Goal: Transaction & Acquisition: Obtain resource

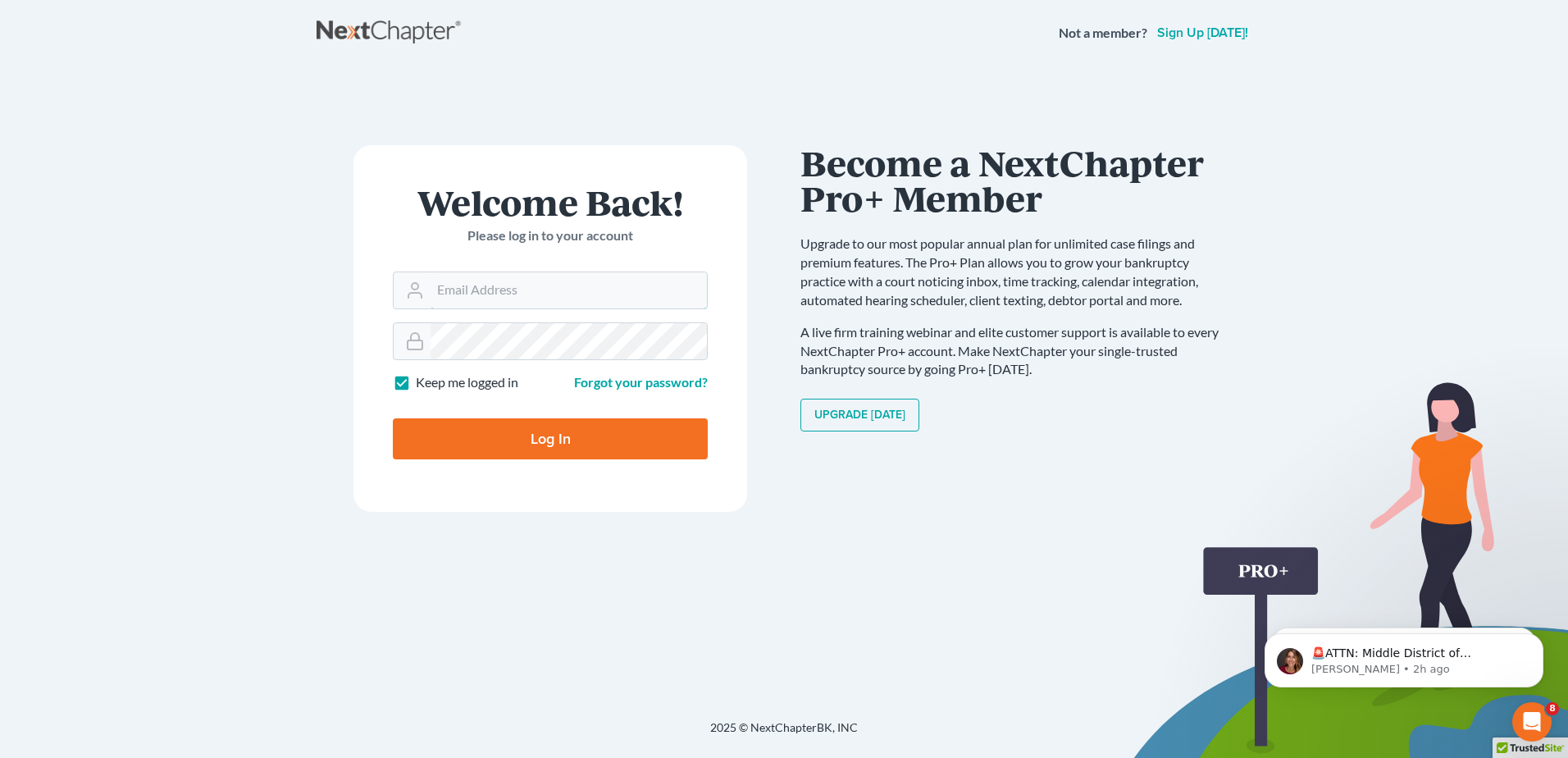
type input "[EMAIL_ADDRESS][DOMAIN_NAME]"
click at [538, 436] on input "Log In" at bounding box center [550, 439] width 315 height 41
type input "Thinking..."
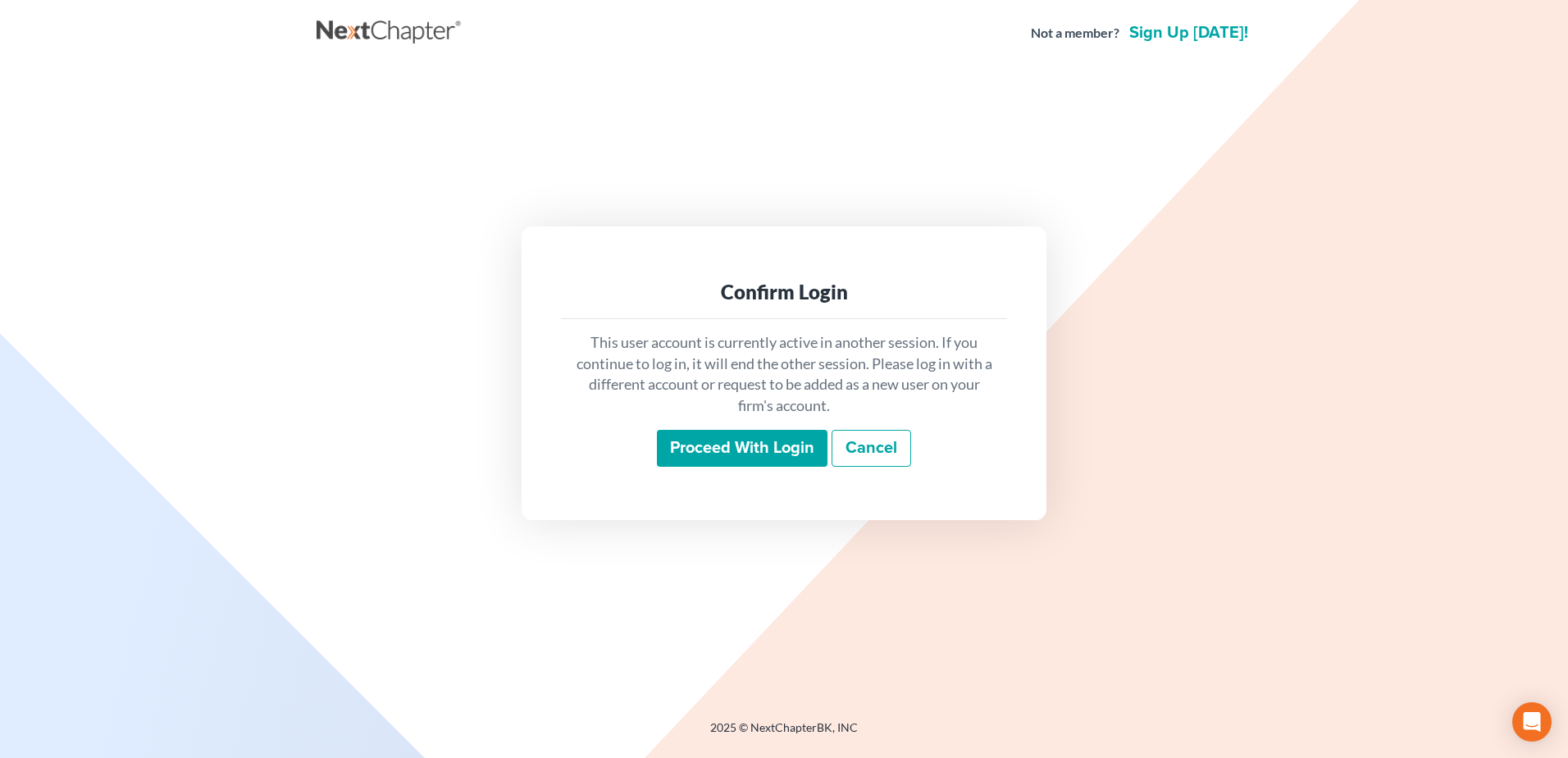
click at [741, 458] on input "Proceed with login" at bounding box center [742, 448] width 170 height 38
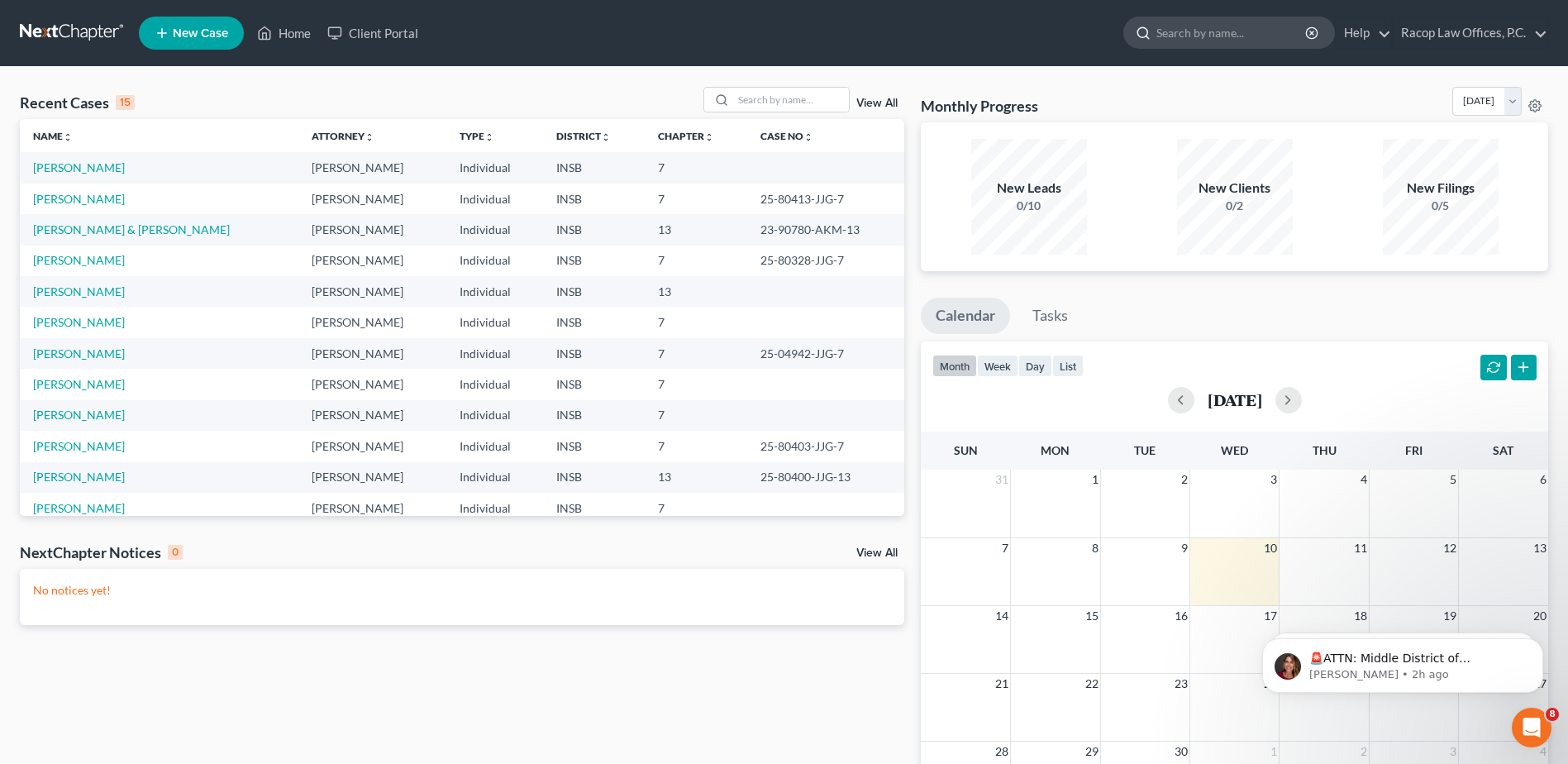
click at [1209, 43] on input "search" at bounding box center [1232, 32] width 151 height 31
type input "thiak"
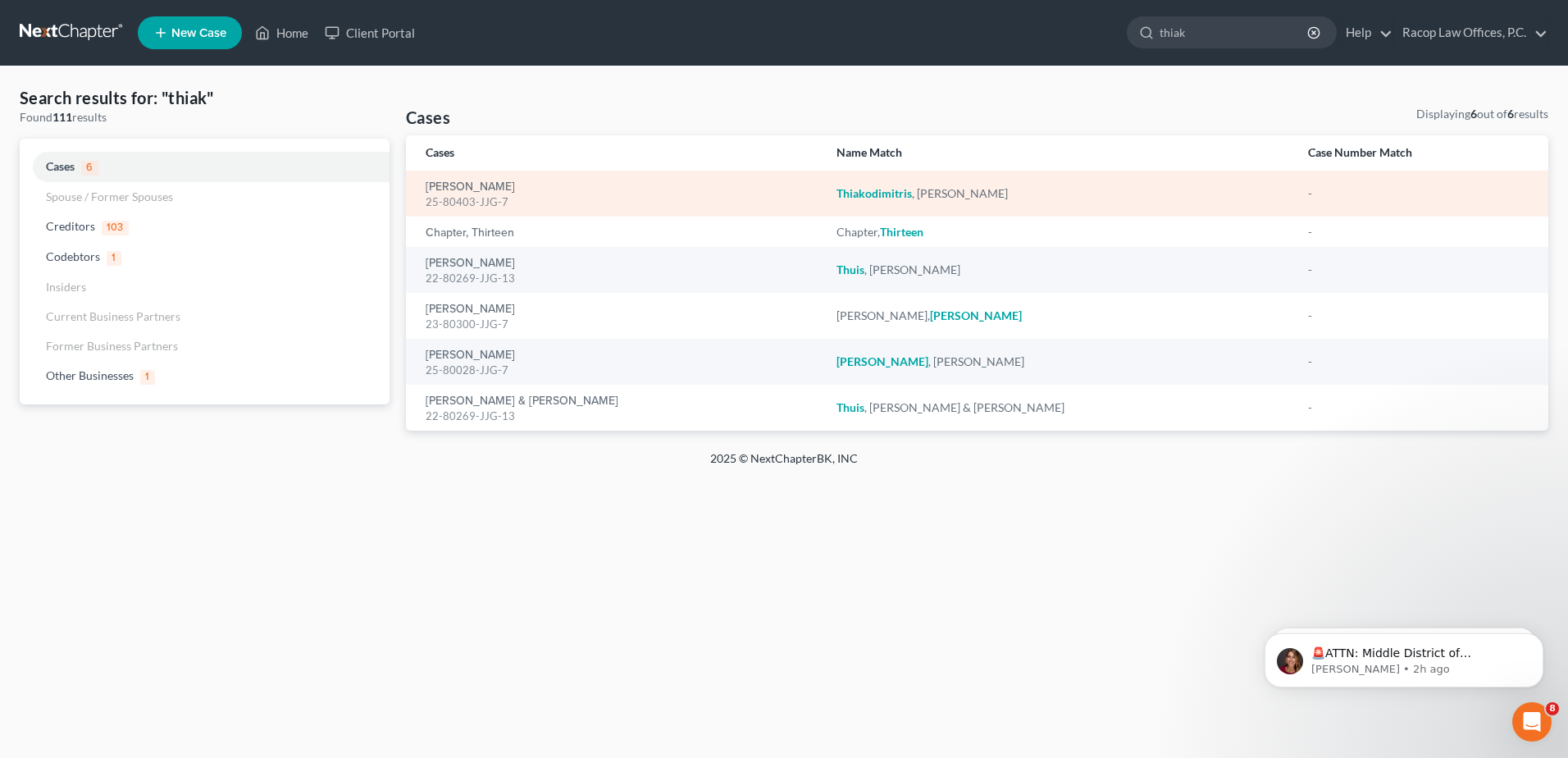
click at [511, 197] on div "25-80403-JJG-7" at bounding box center [618, 202] width 385 height 15
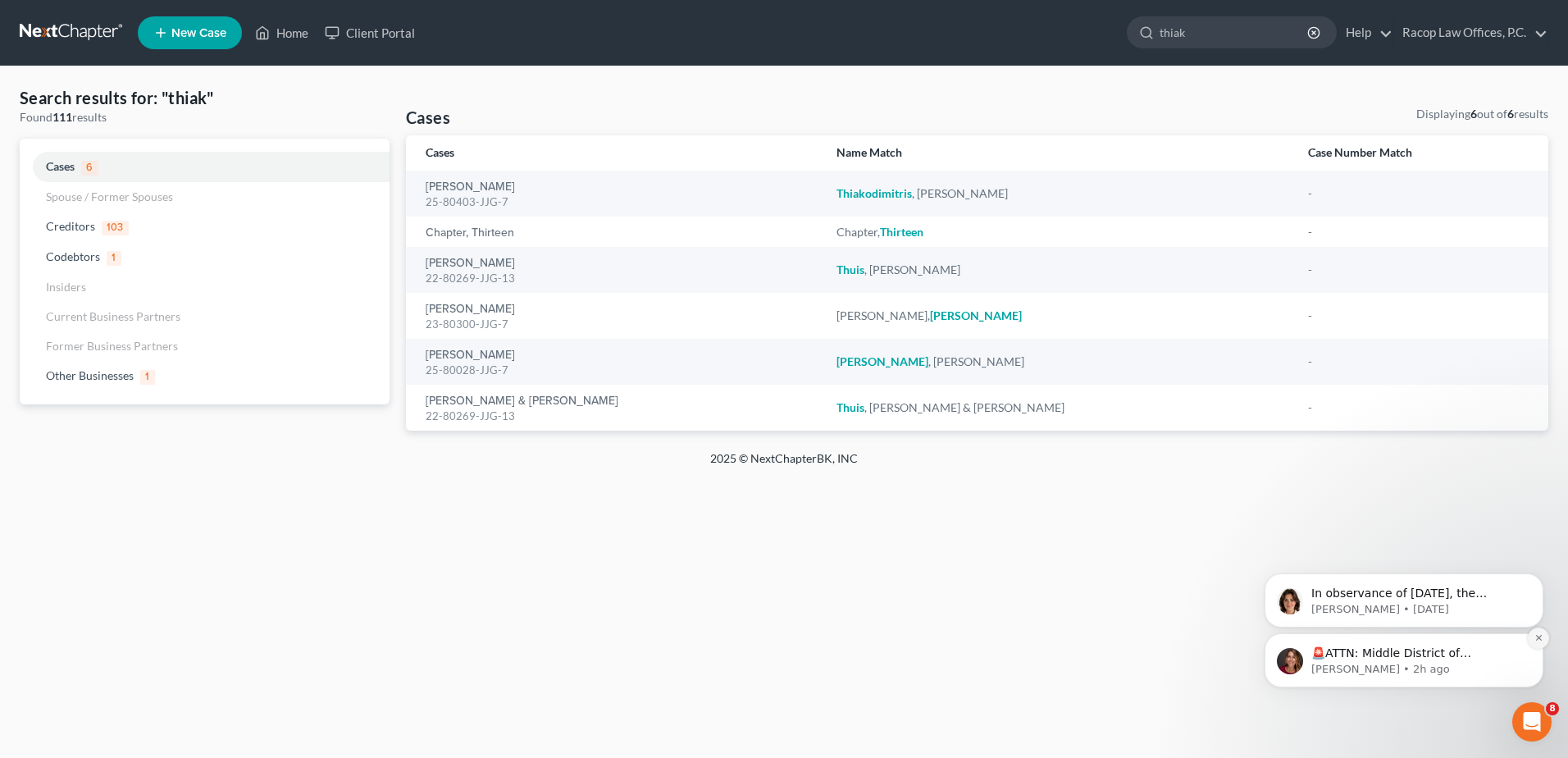
click at [1531, 639] on button "Dismiss notification" at bounding box center [1538, 637] width 21 height 21
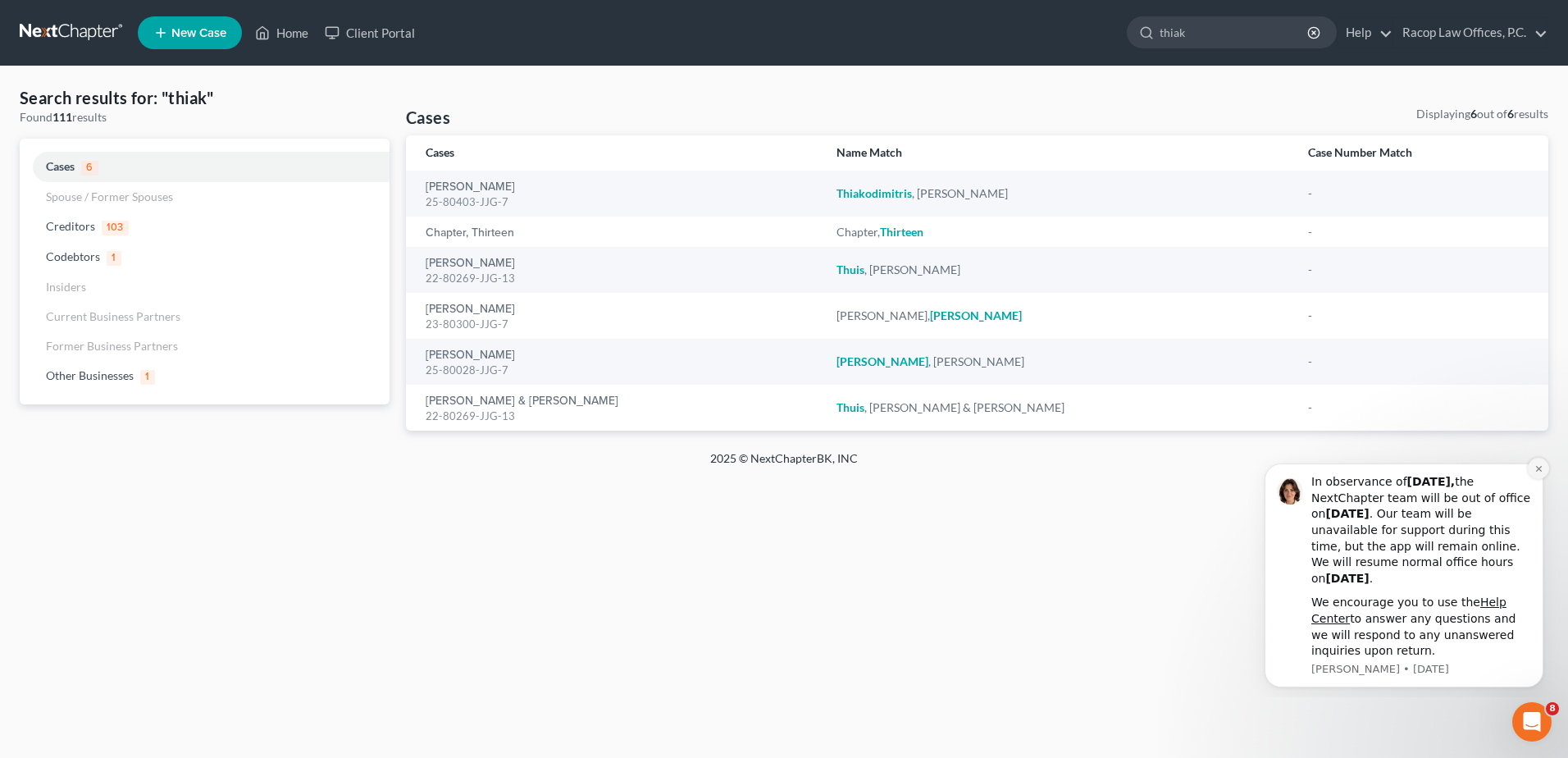
click at [1534, 467] on icon "Dismiss notification" at bounding box center [1538, 468] width 9 height 9
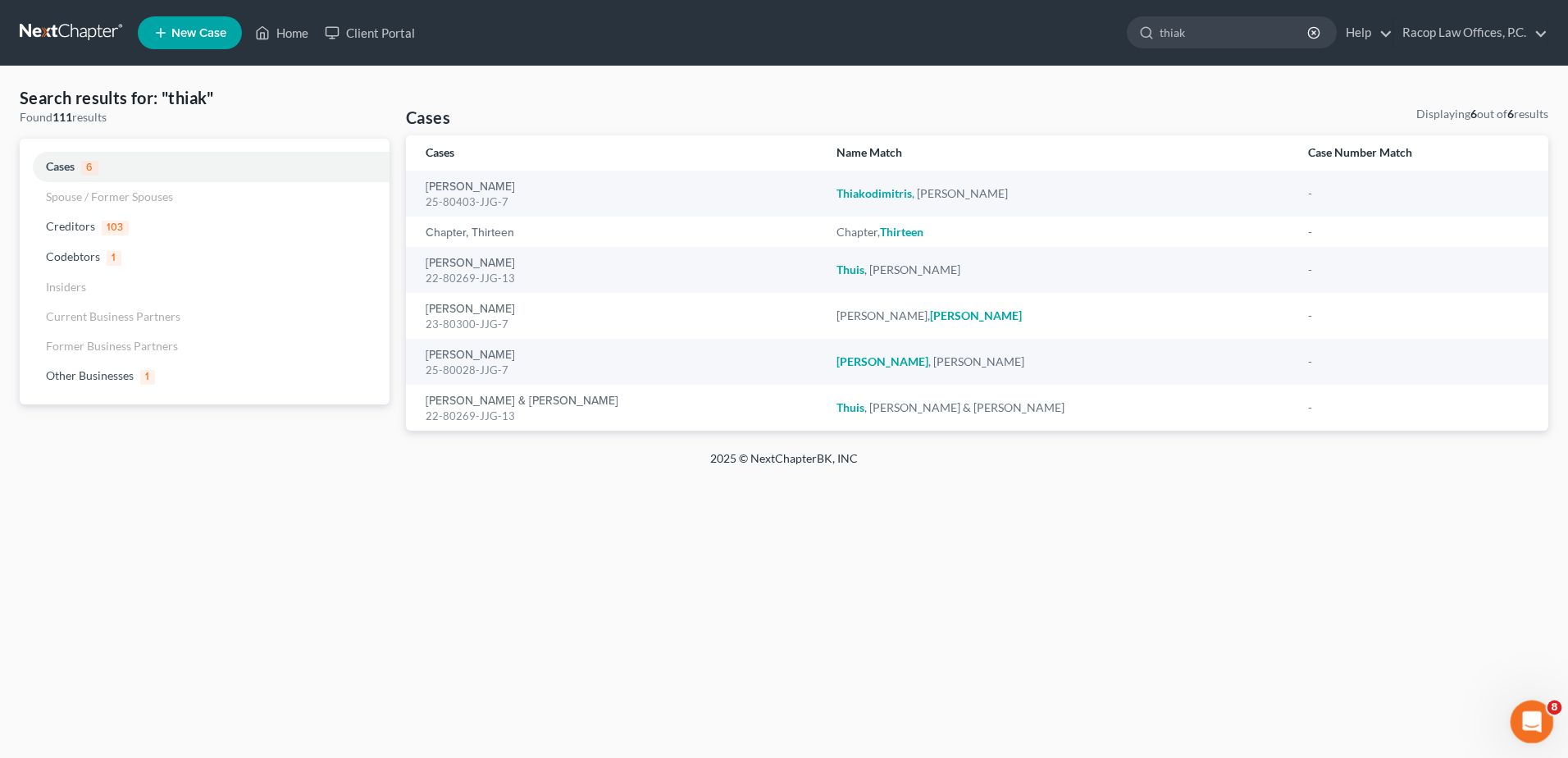
click at [1538, 714] on icon "Open Intercom Messenger" at bounding box center [1530, 720] width 27 height 27
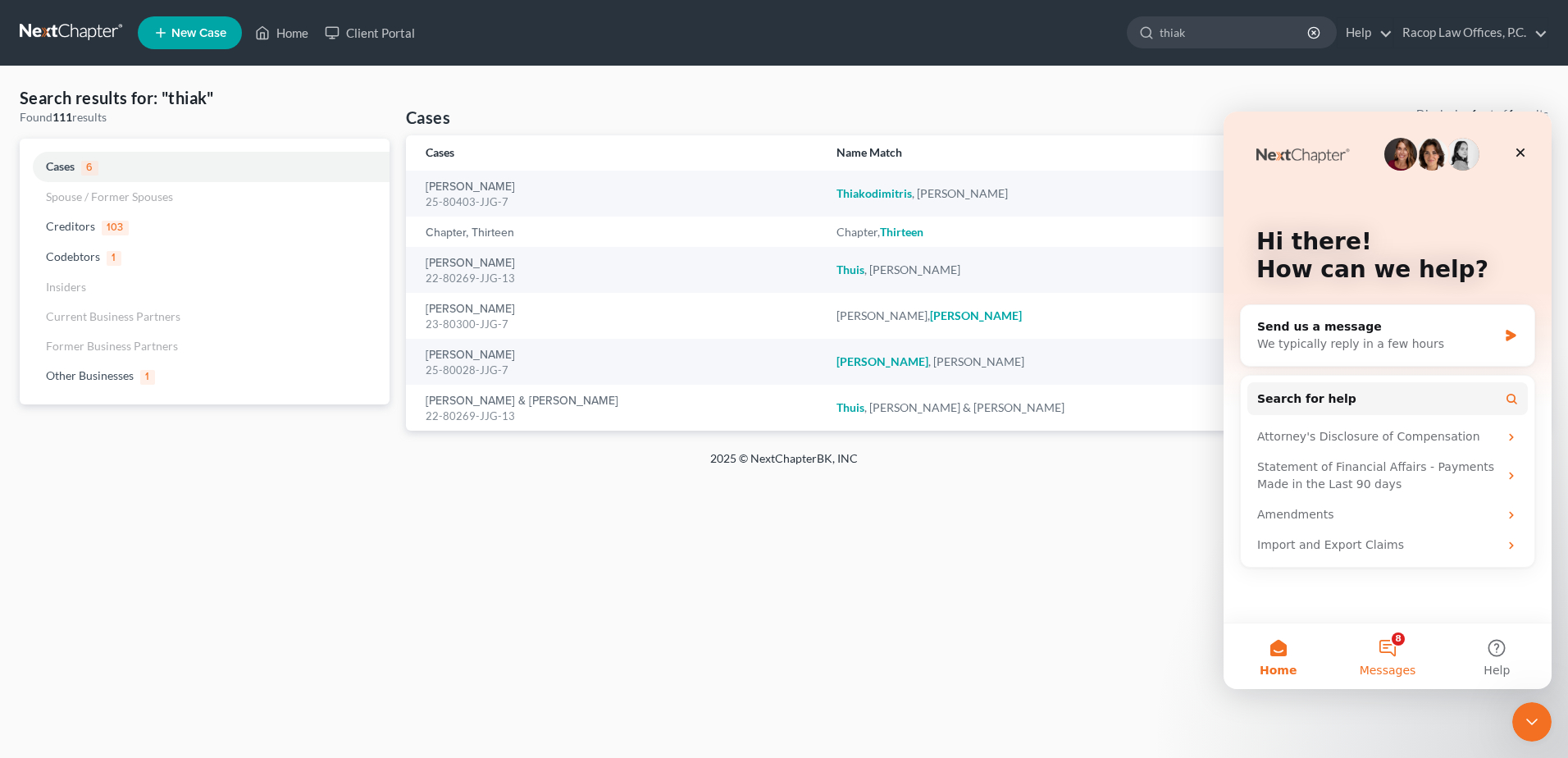
click at [1392, 647] on button "8 Messages" at bounding box center [1387, 657] width 109 height 66
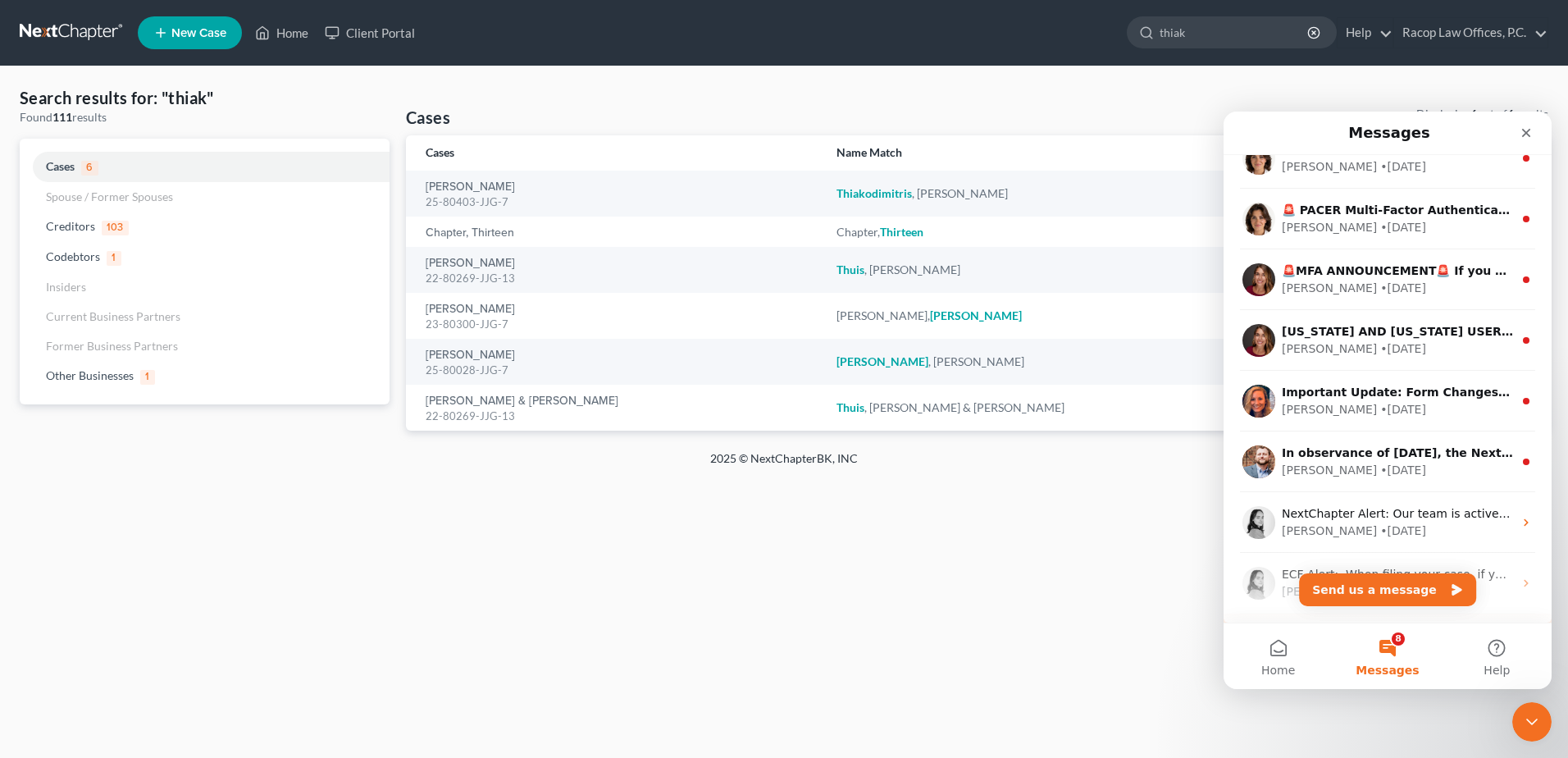
scroll to position [205, 0]
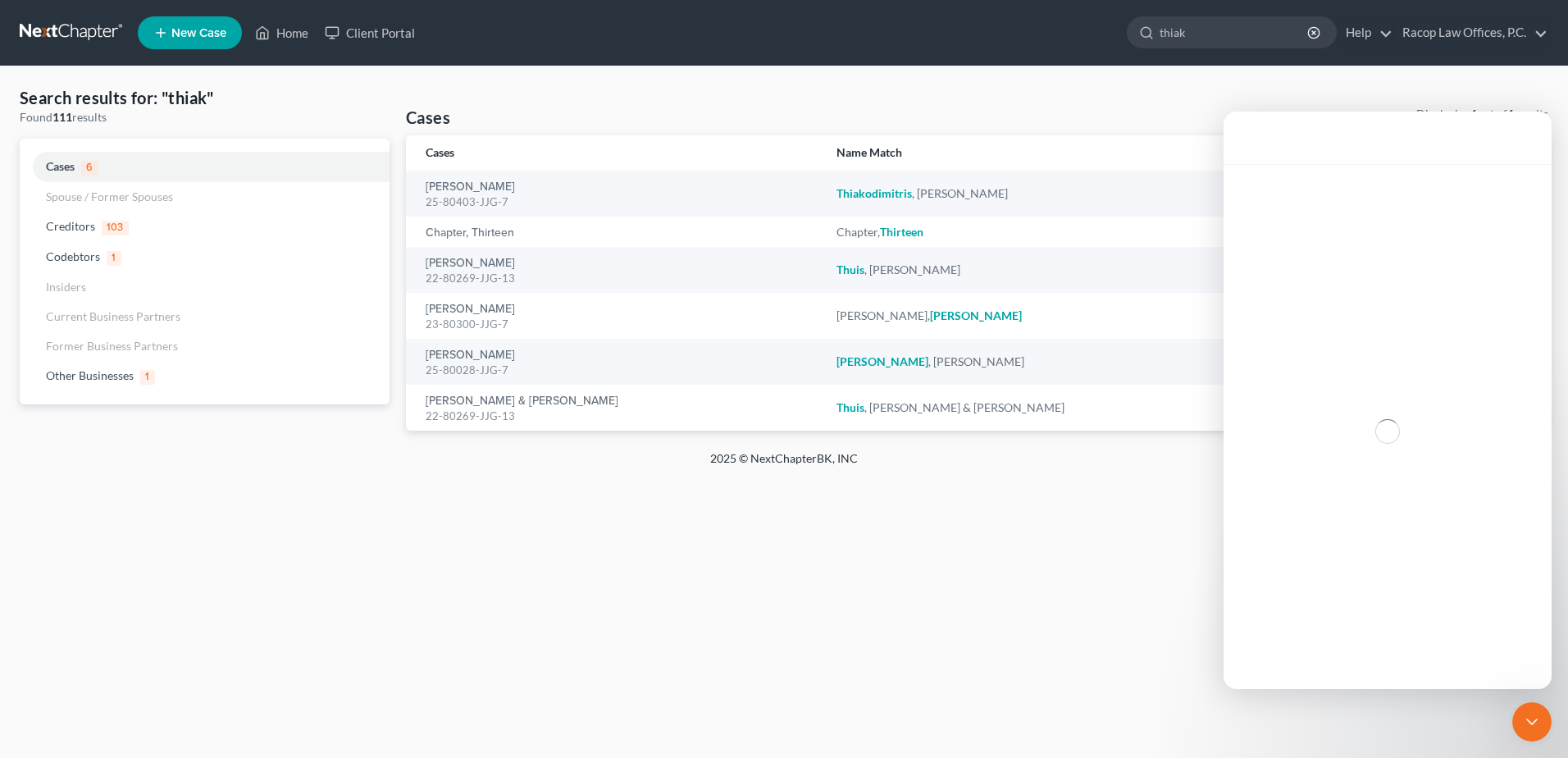
scroll to position [138, 0]
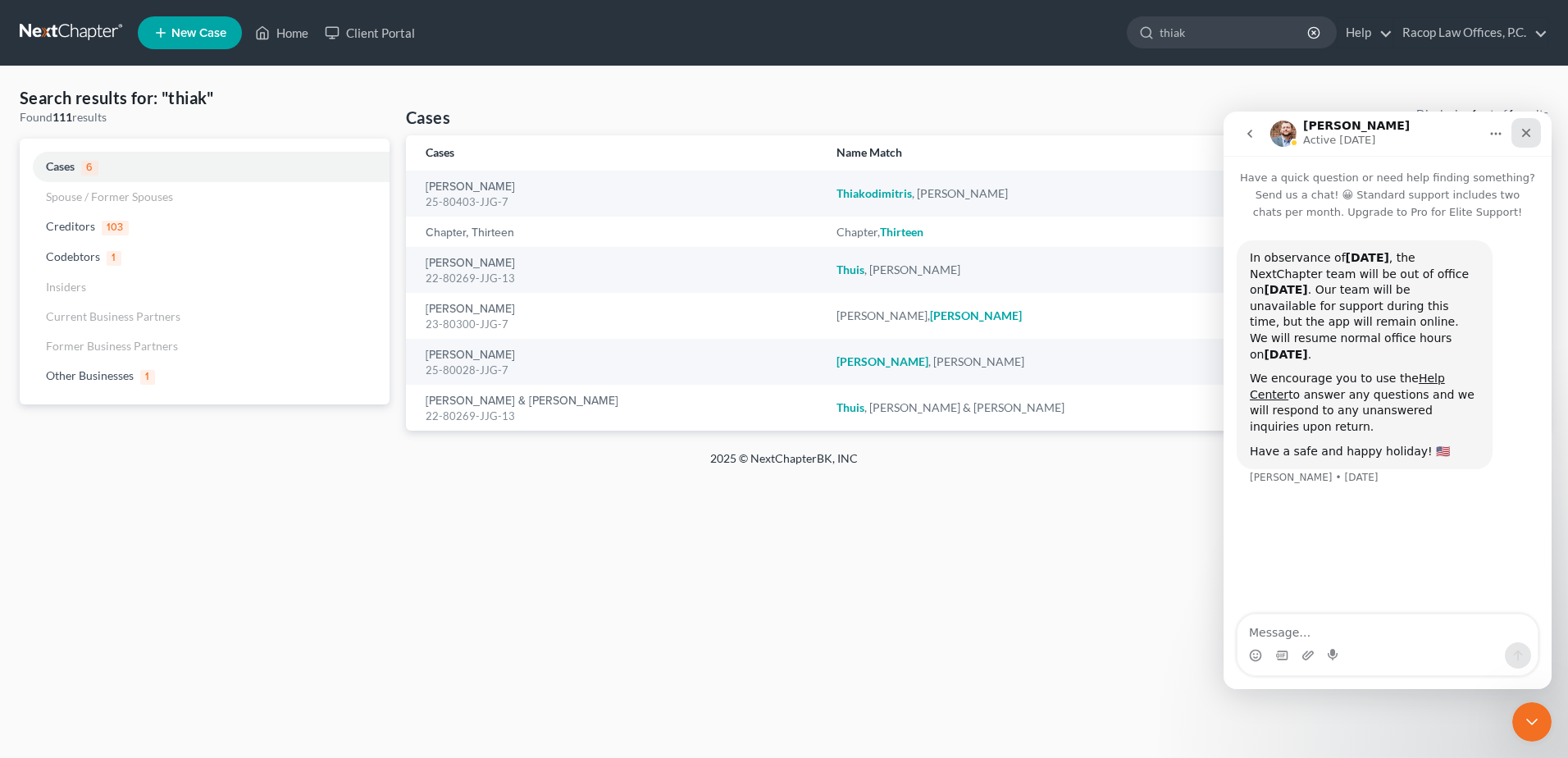
click at [1524, 135] on icon "Close" at bounding box center [1527, 133] width 9 height 9
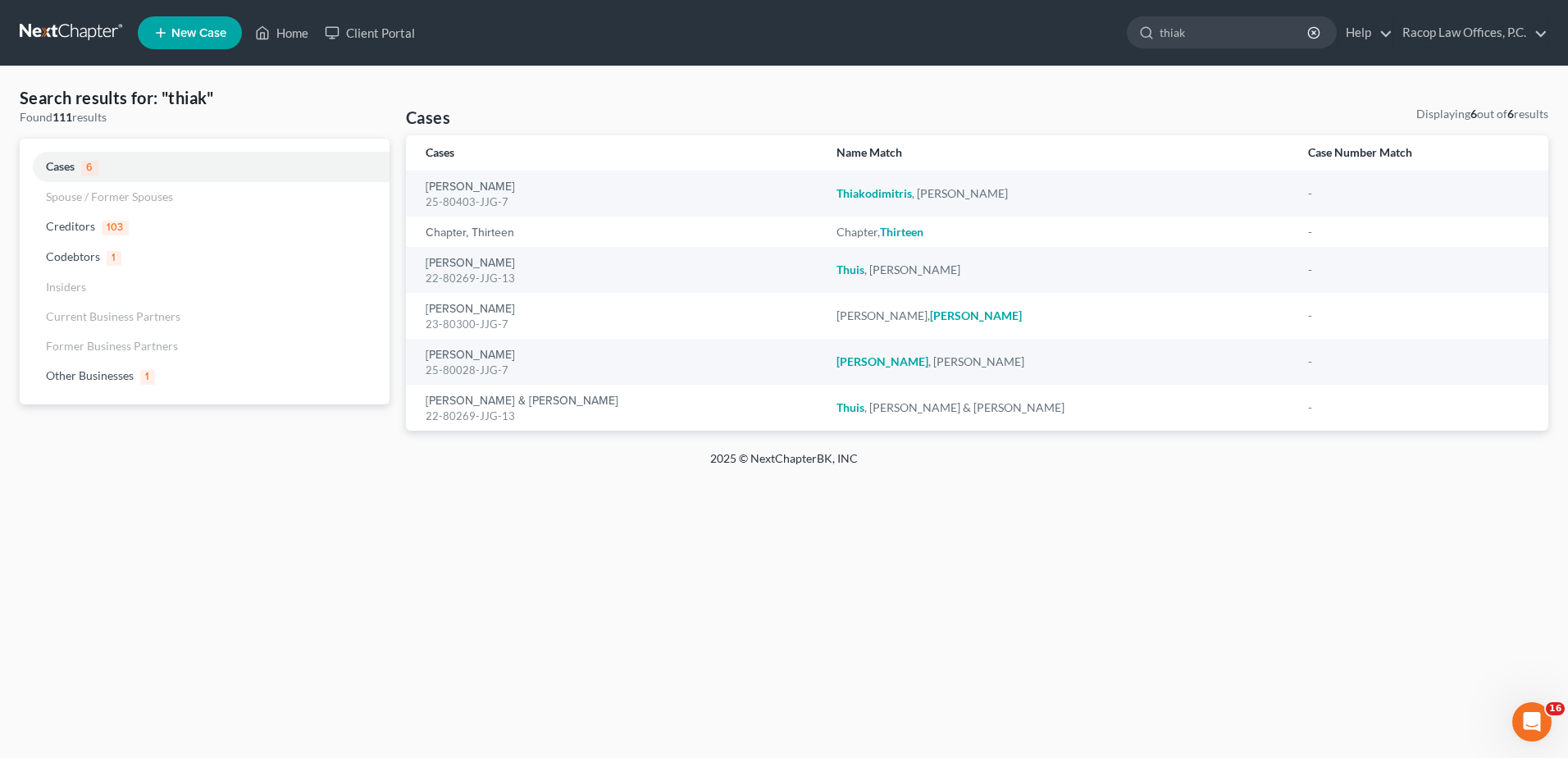
scroll to position [0, 0]
click at [1540, 715] on icon "Open Intercom Messenger" at bounding box center [1530, 720] width 27 height 27
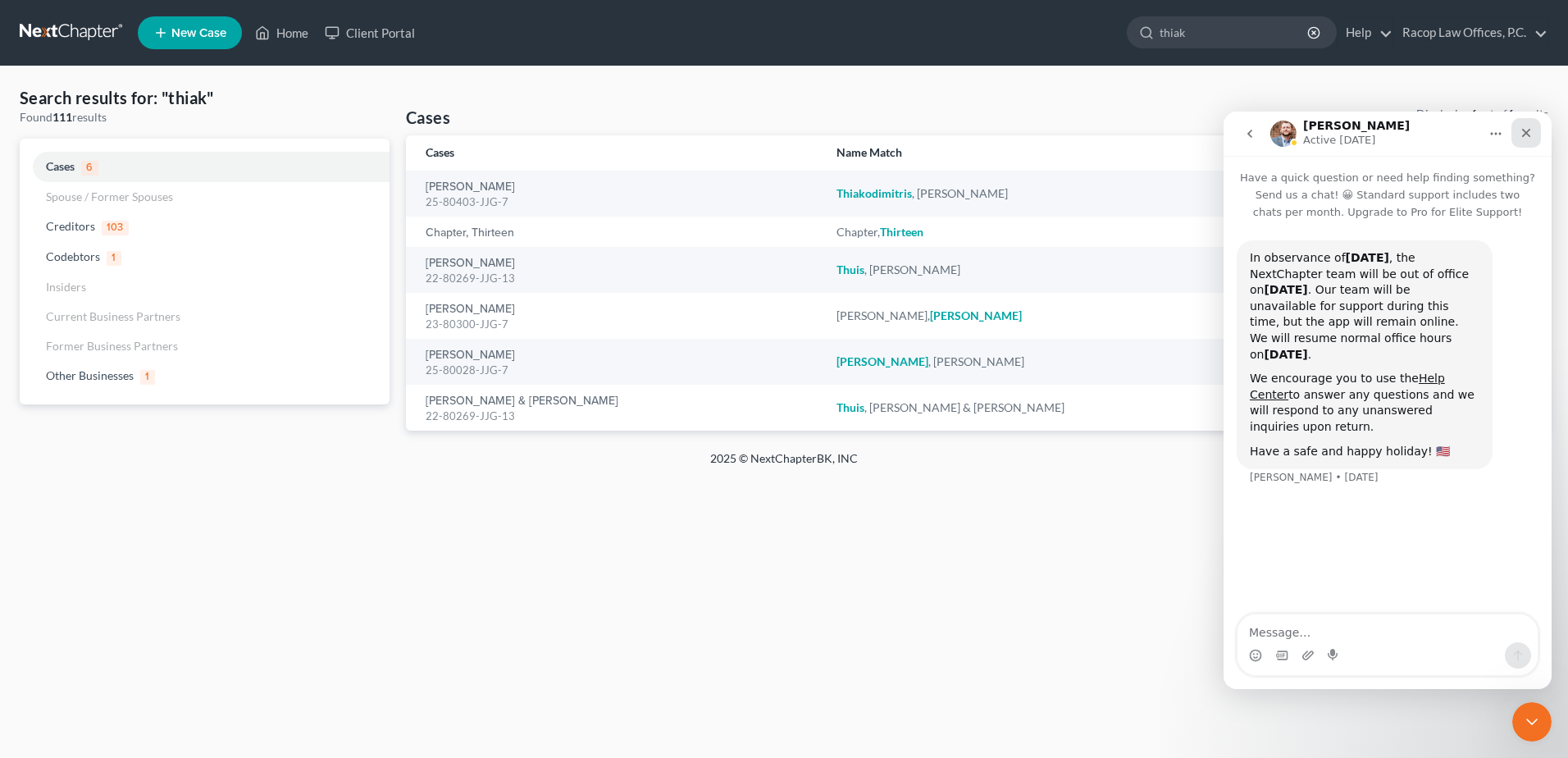
click at [1525, 131] on icon "Close" at bounding box center [1527, 133] width 9 height 9
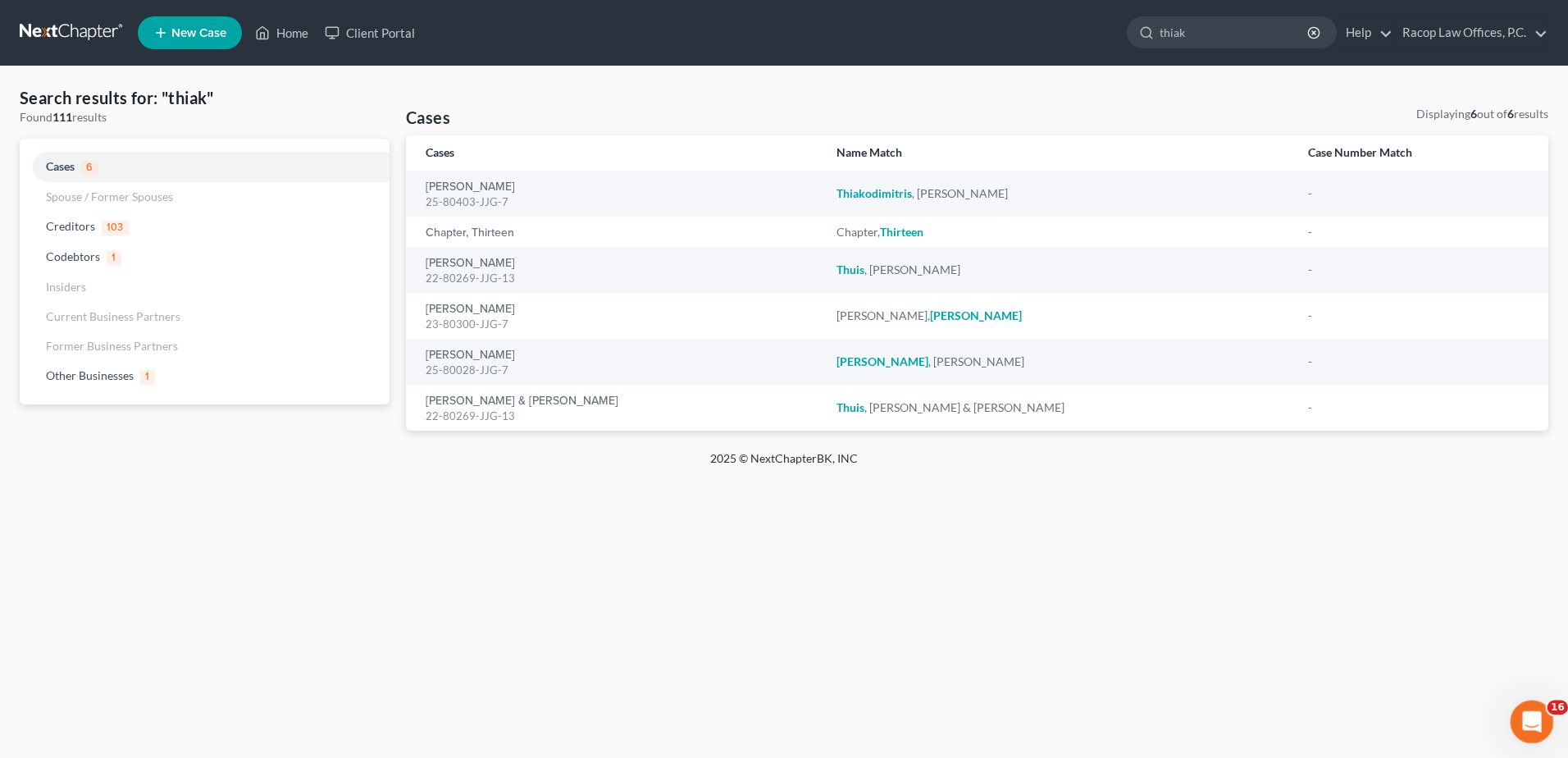
click at [1560, 709] on span "16" at bounding box center [1558, 707] width 21 height 14
click at [1532, 709] on icon "Open Intercom Messenger" at bounding box center [1530, 720] width 27 height 27
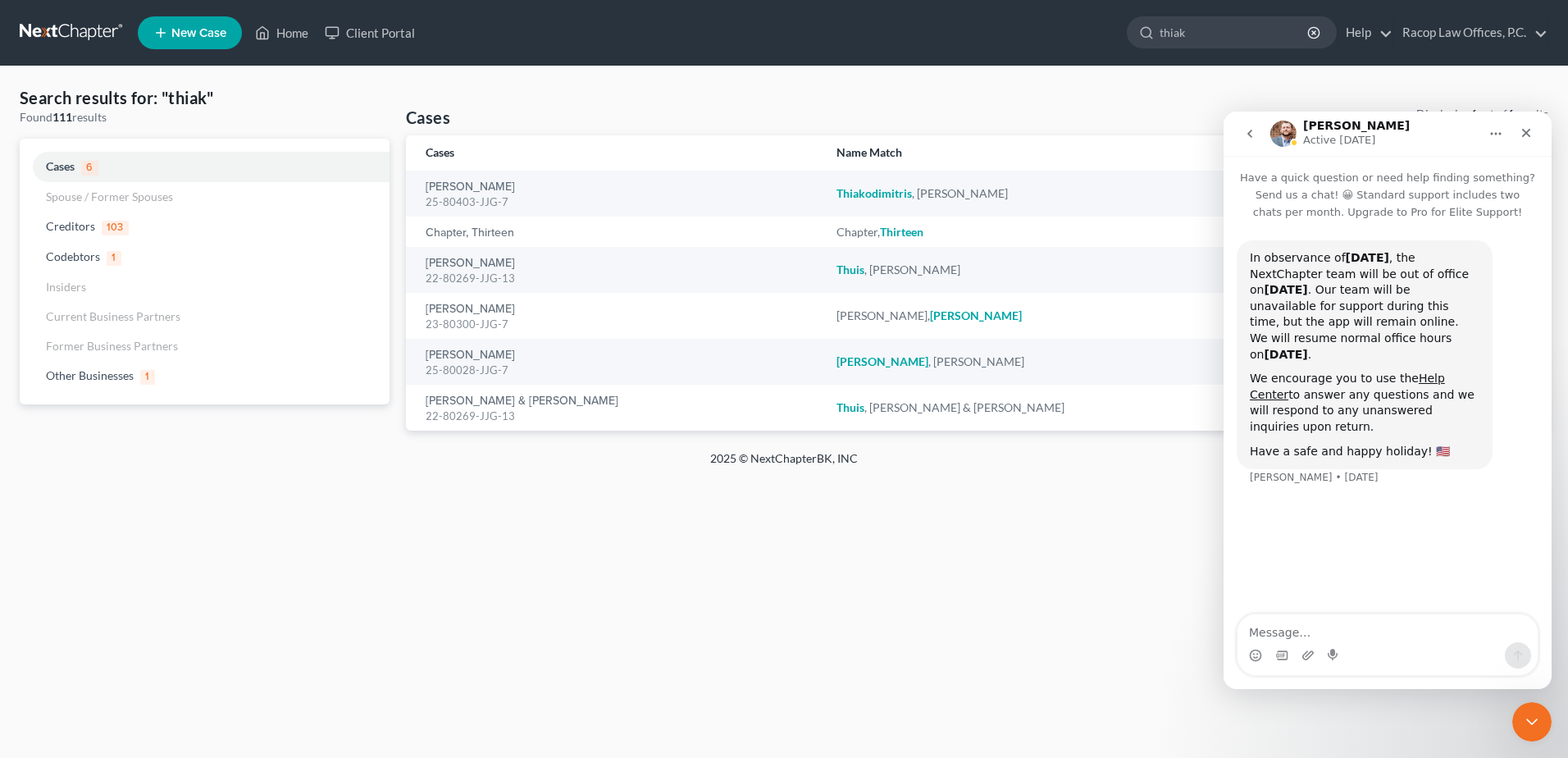
click at [1246, 129] on icon "go back" at bounding box center [1250, 134] width 14 height 14
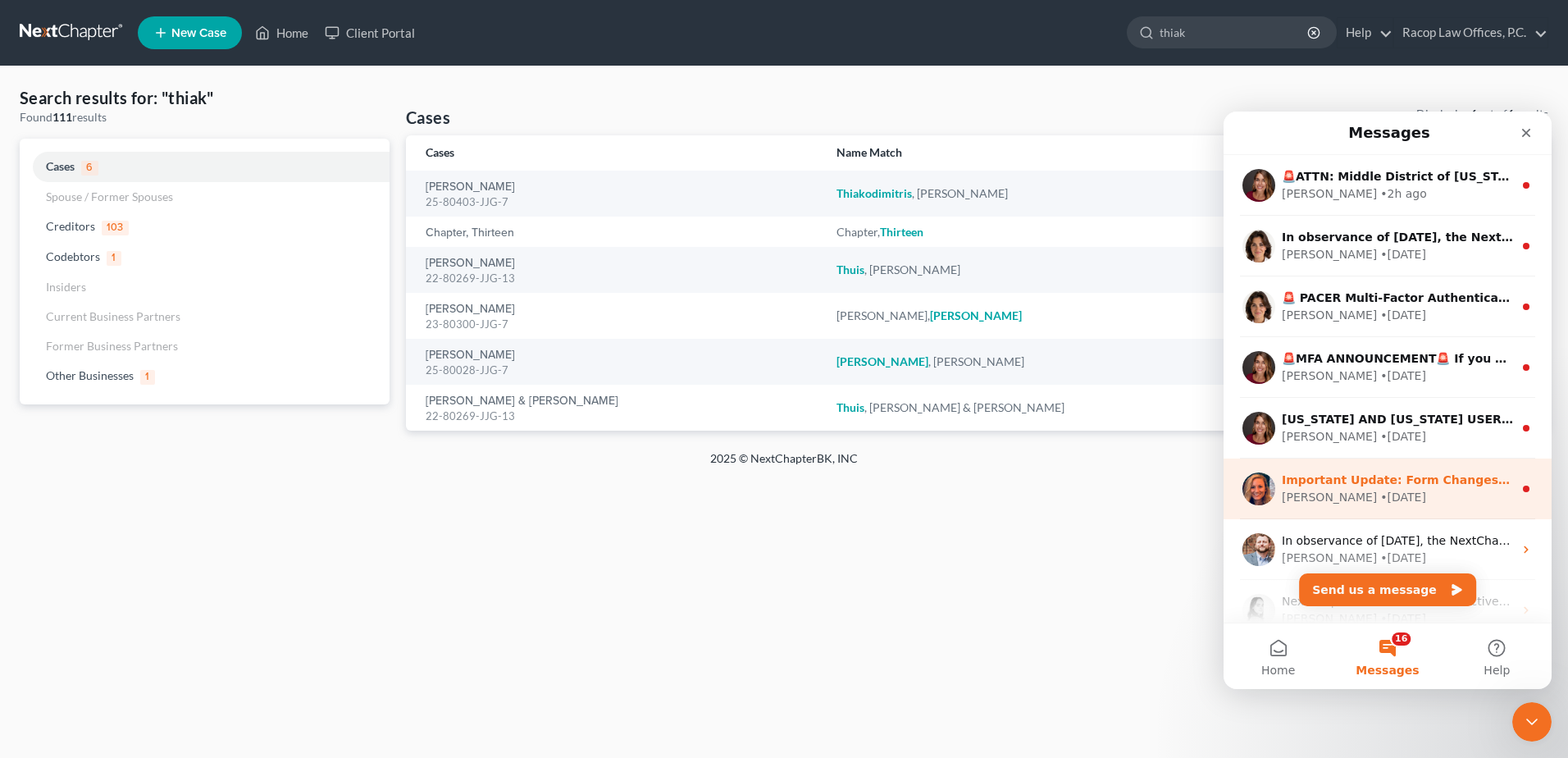
click at [1436, 495] on div "[PERSON_NAME] • [DATE]" at bounding box center [1398, 497] width 231 height 17
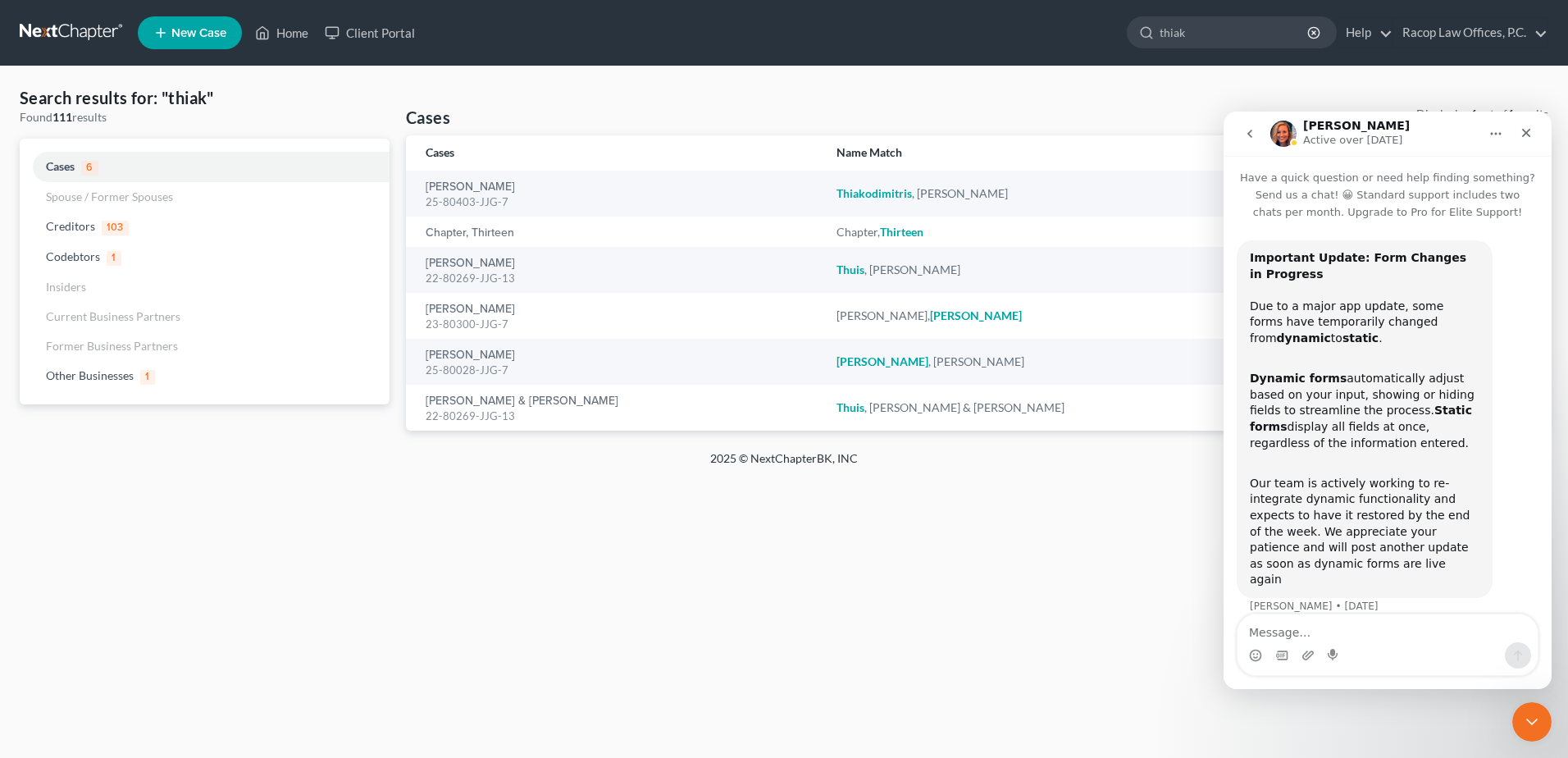
click at [1252, 133] on icon "go back" at bounding box center [1250, 134] width 14 height 14
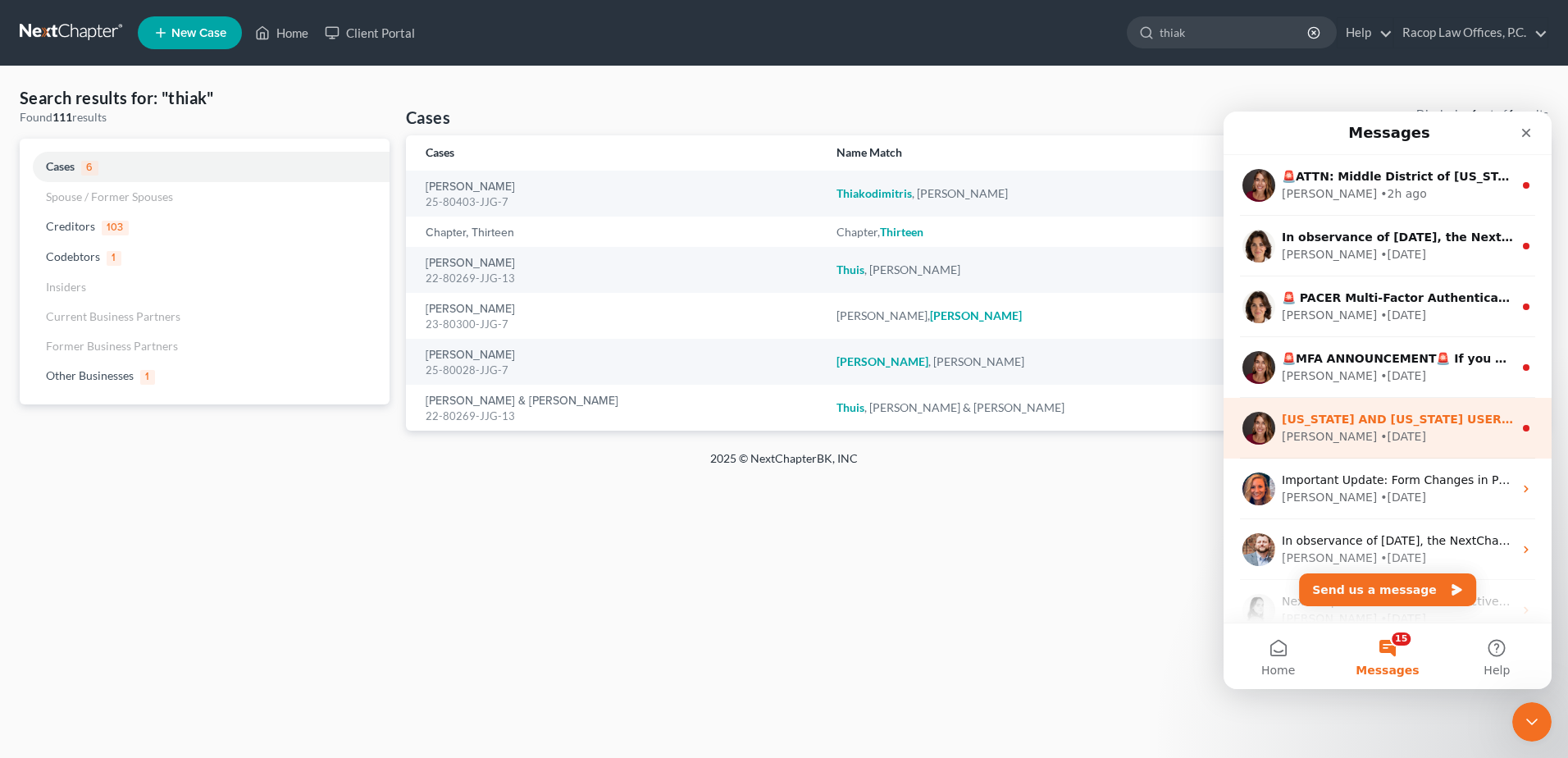
click at [1381, 433] on div "• [DATE]" at bounding box center [1403, 436] width 46 height 17
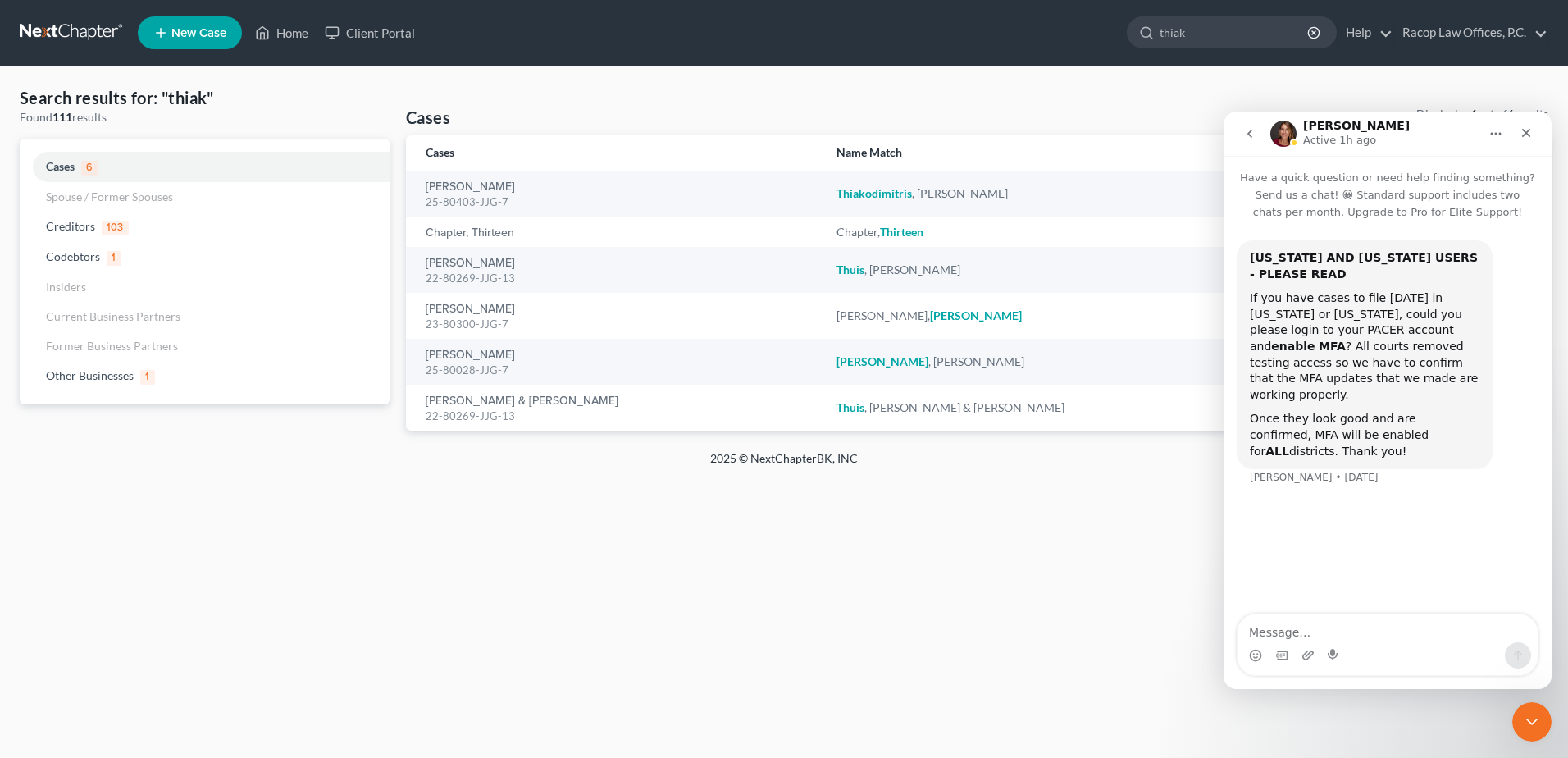
click at [1252, 133] on icon "go back" at bounding box center [1250, 134] width 14 height 14
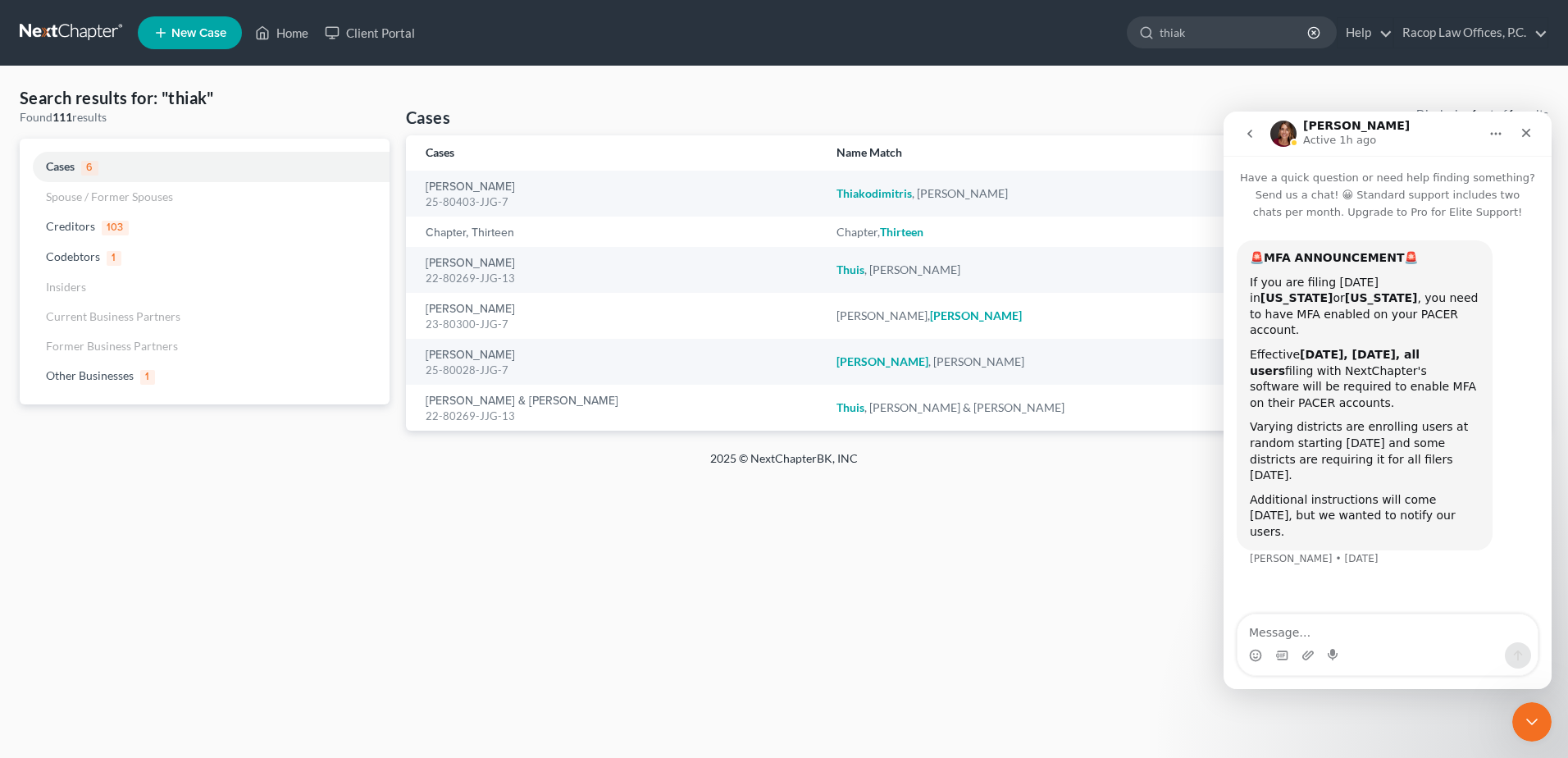
click at [1248, 135] on icon "go back" at bounding box center [1250, 134] width 14 height 14
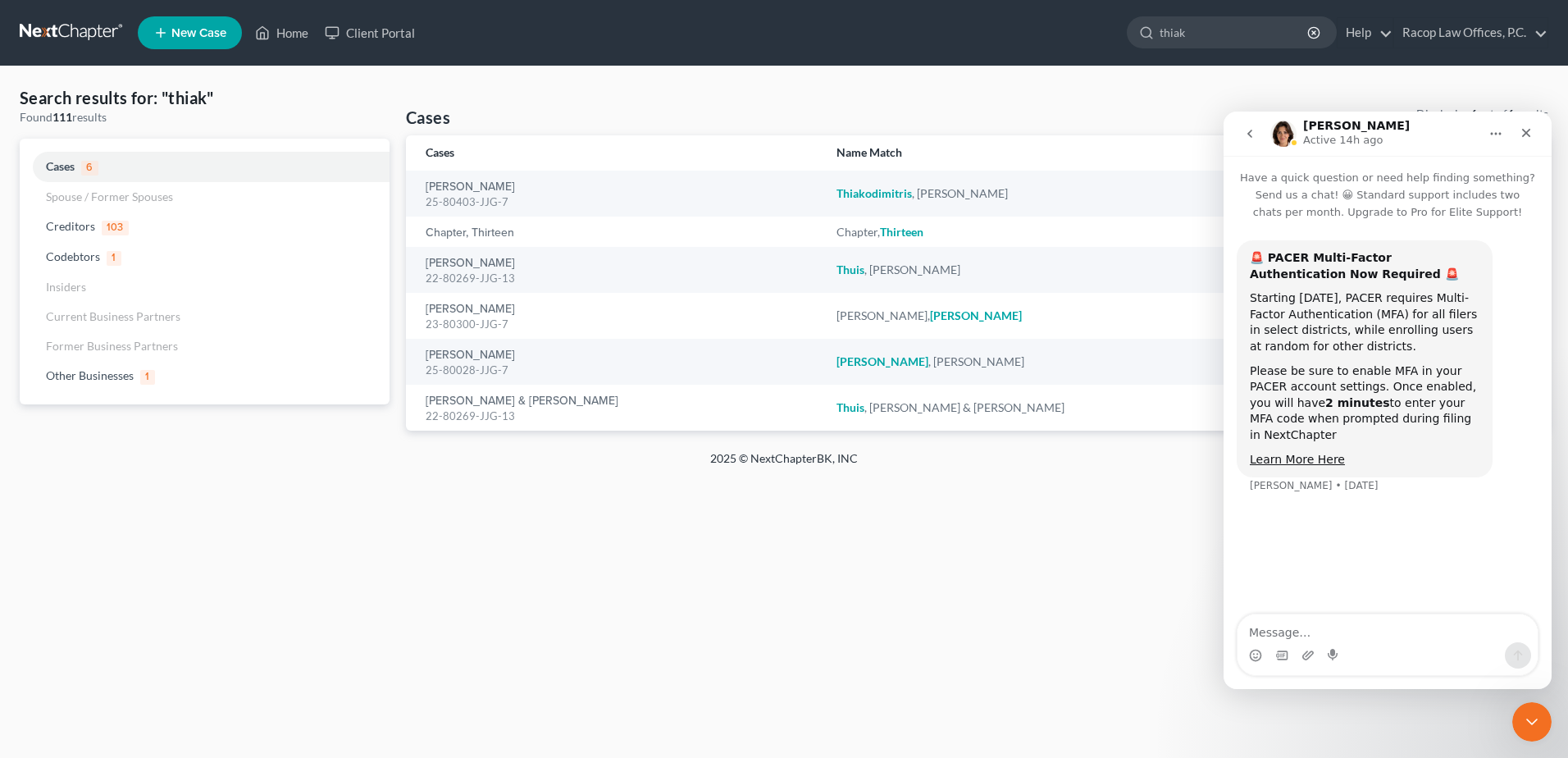
click at [1247, 128] on icon "go back" at bounding box center [1250, 134] width 14 height 14
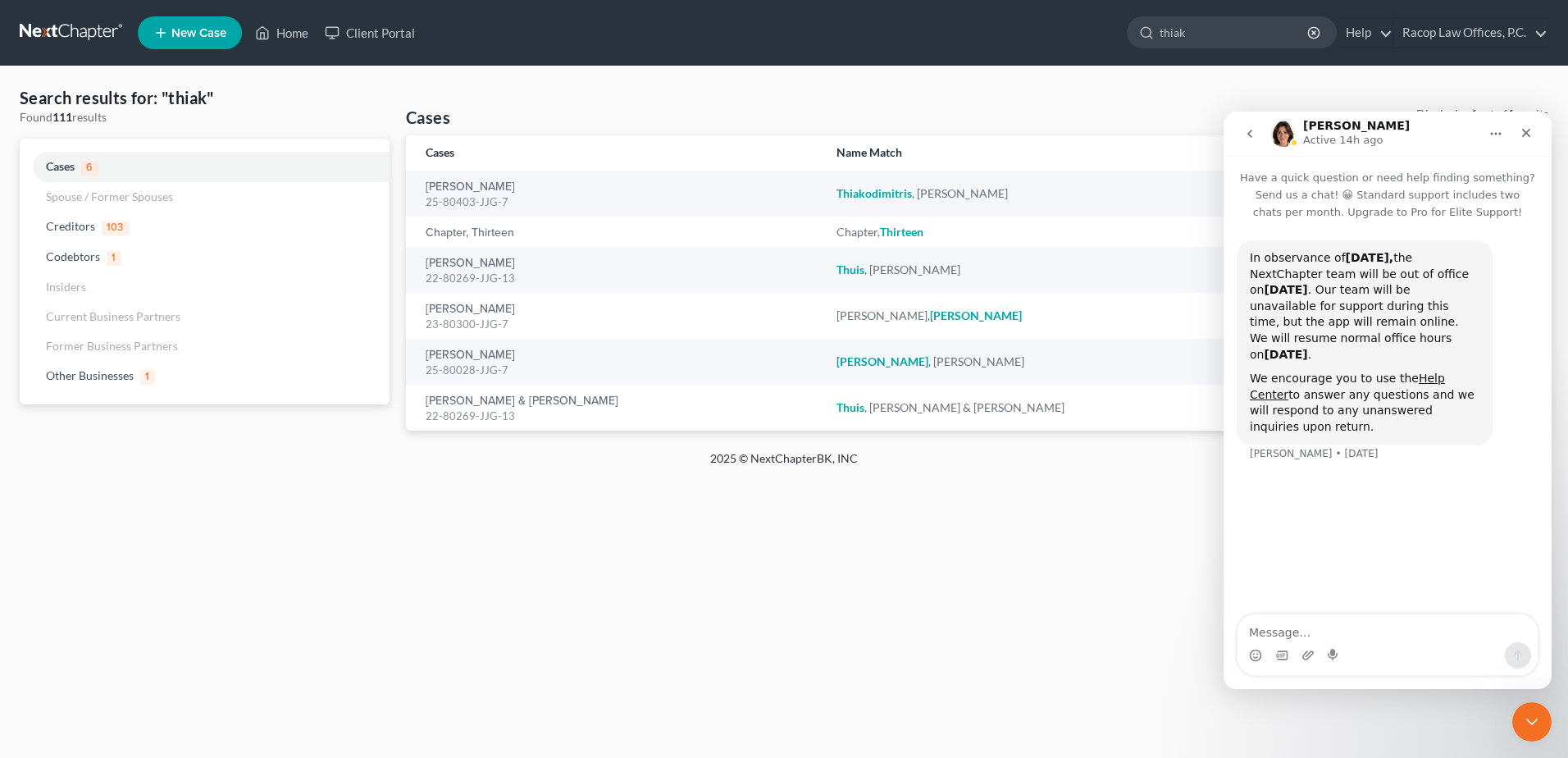
click at [1251, 136] on icon "go back" at bounding box center [1250, 134] width 5 height 8
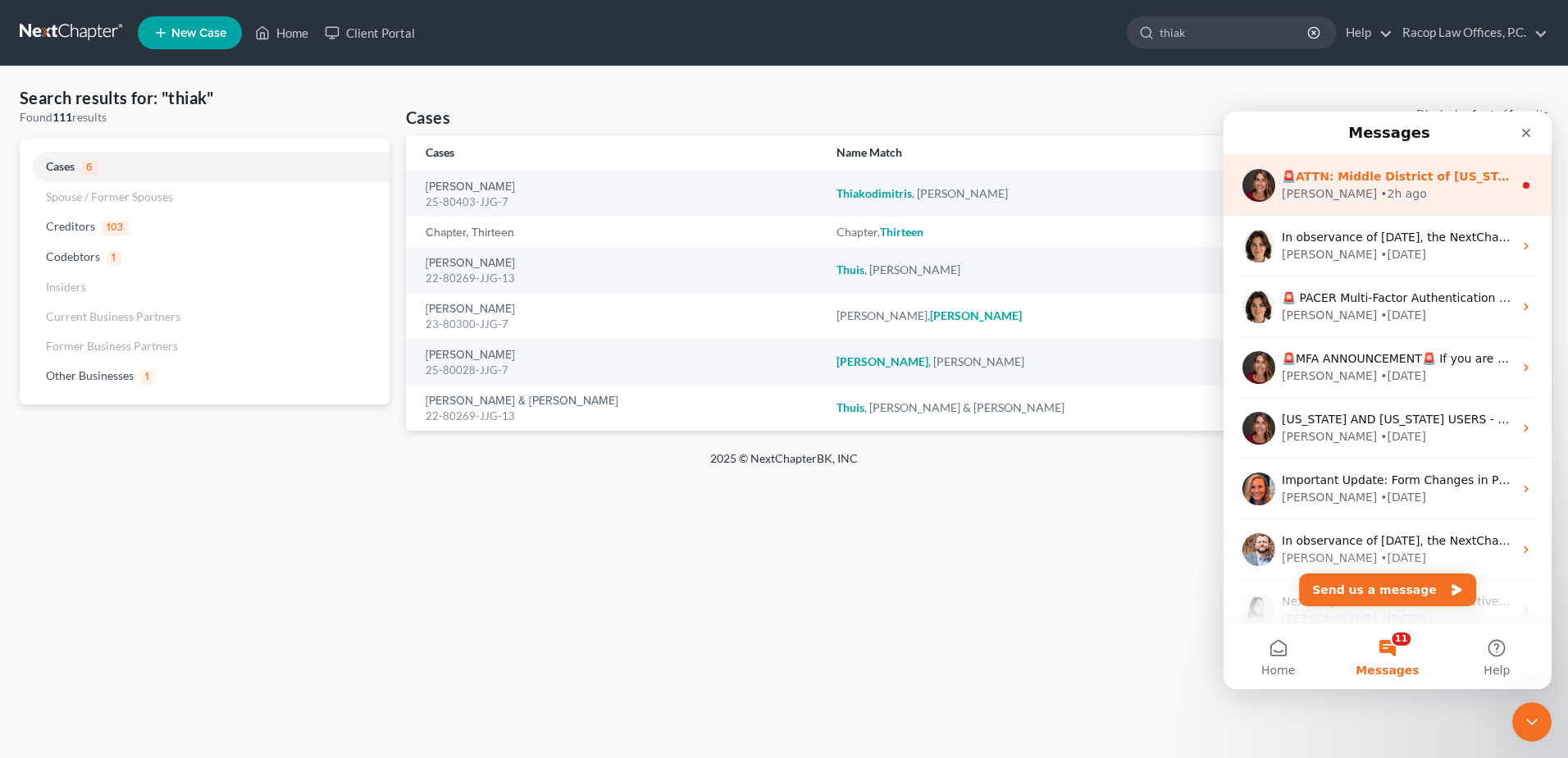
click at [1381, 189] on div "• 2h ago" at bounding box center [1403, 194] width 46 height 17
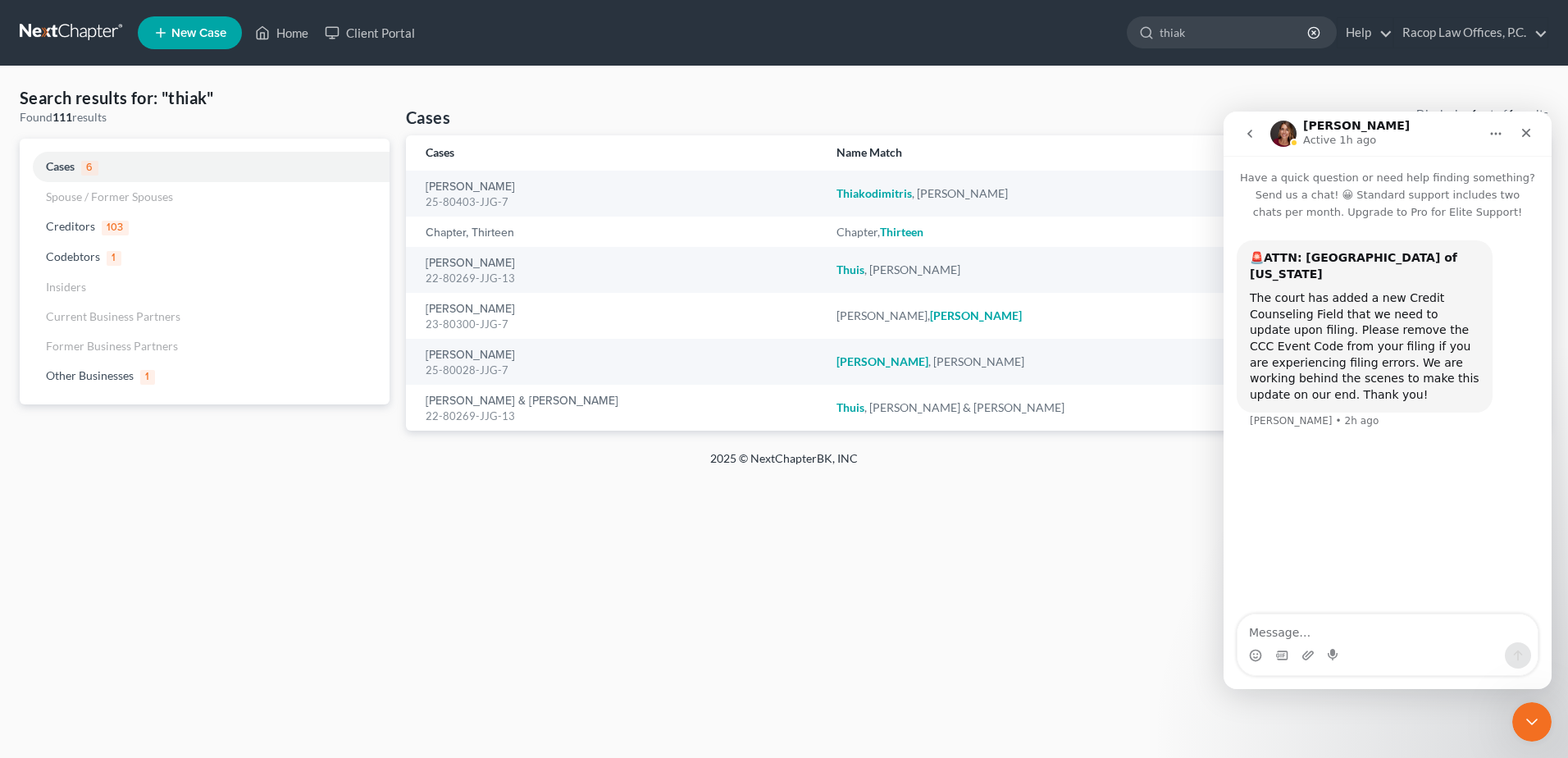
click at [1253, 133] on icon "go back" at bounding box center [1250, 134] width 14 height 14
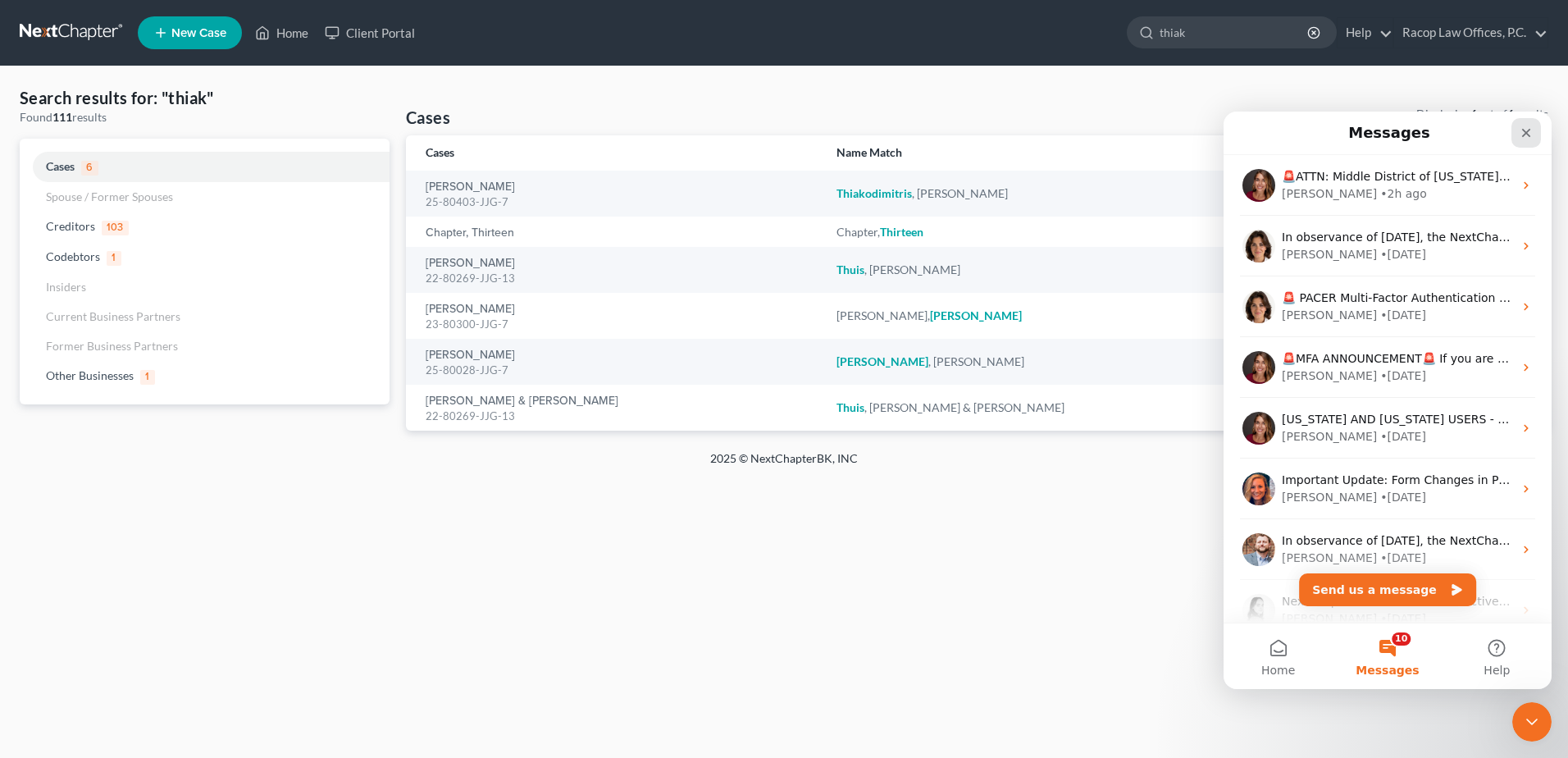
click at [1519, 131] on div "Close" at bounding box center [1526, 133] width 30 height 30
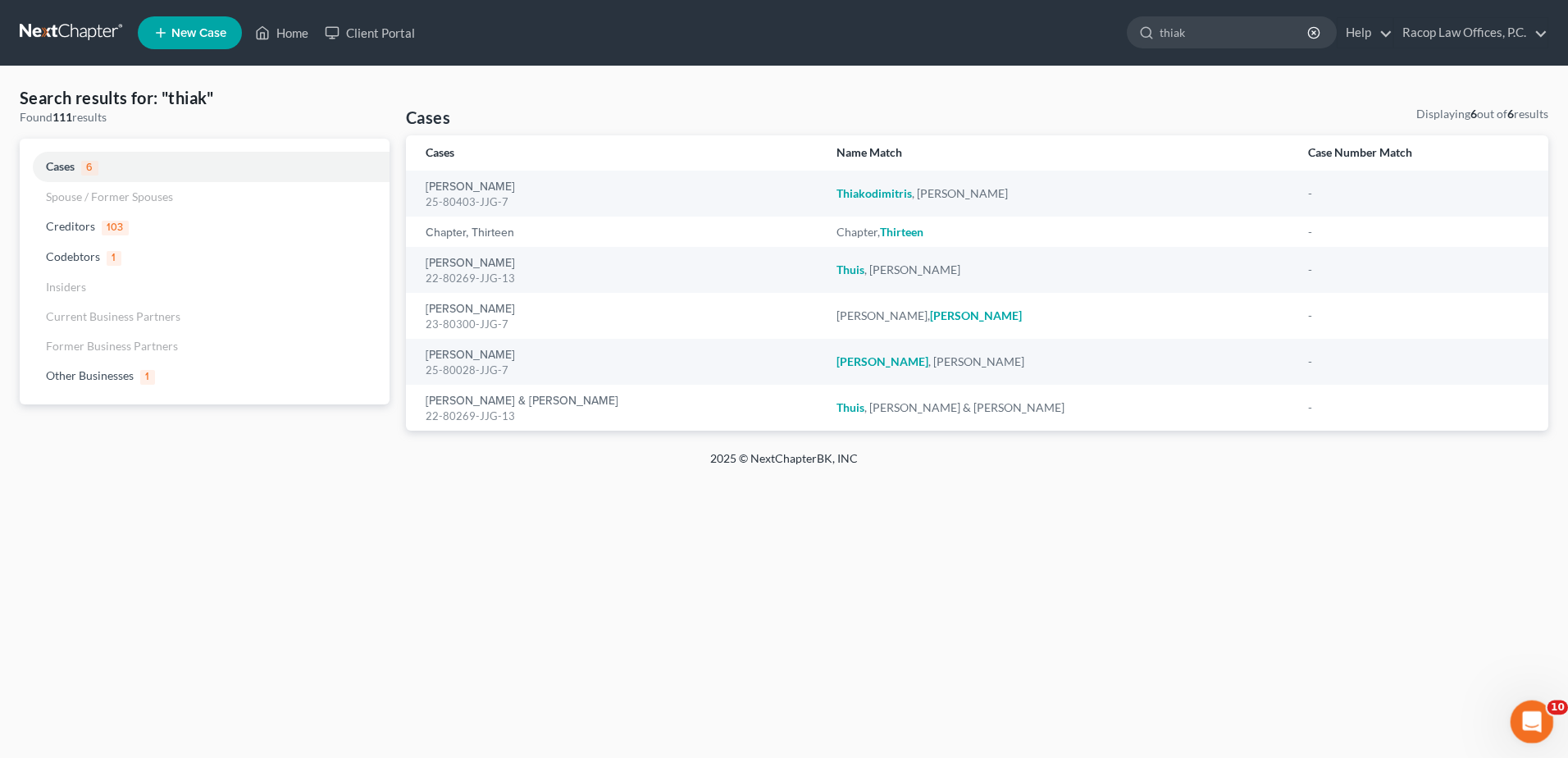
click at [1528, 717] on icon "Open Intercom Messenger" at bounding box center [1530, 720] width 27 height 27
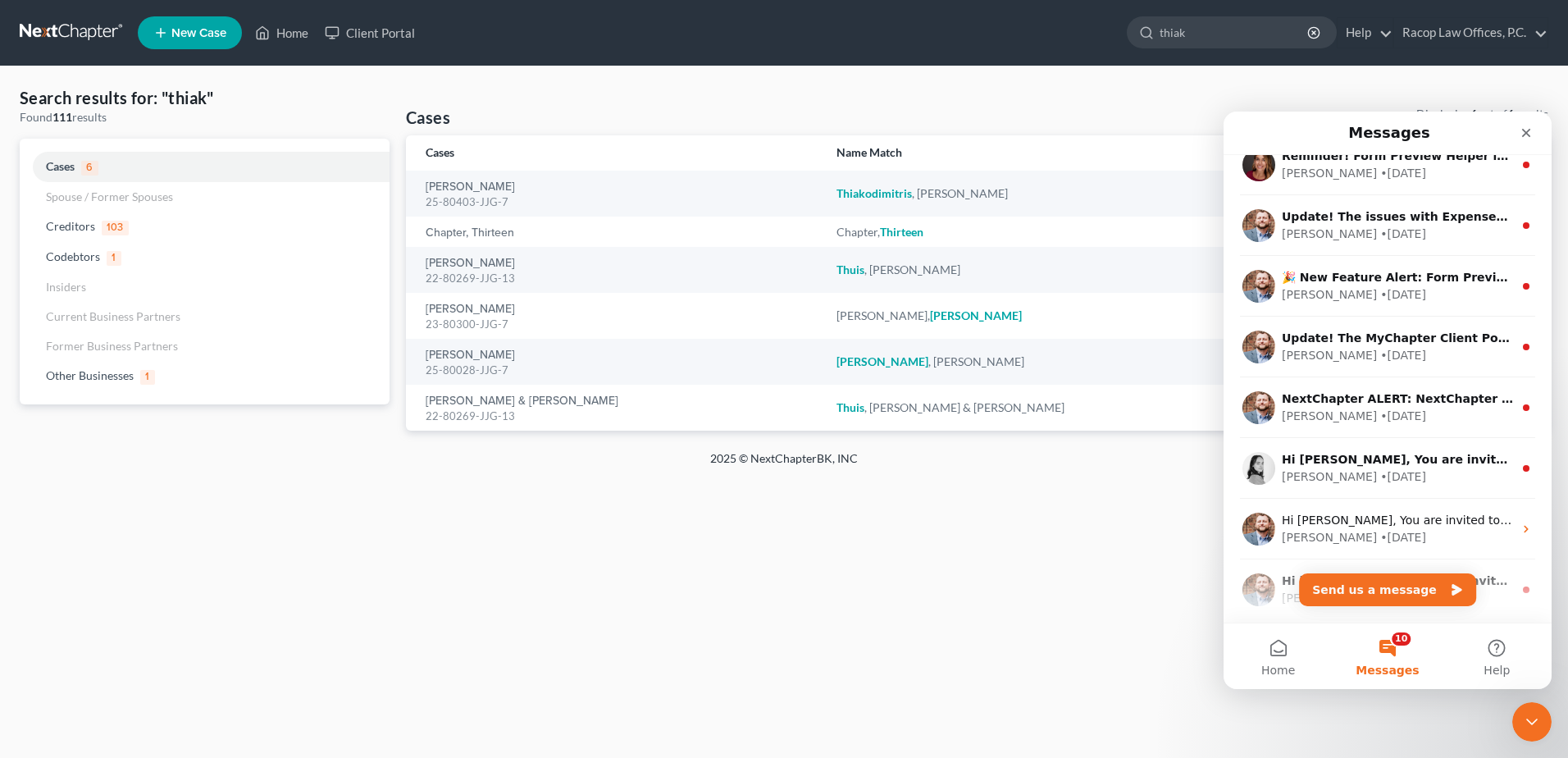
scroll to position [812, 0]
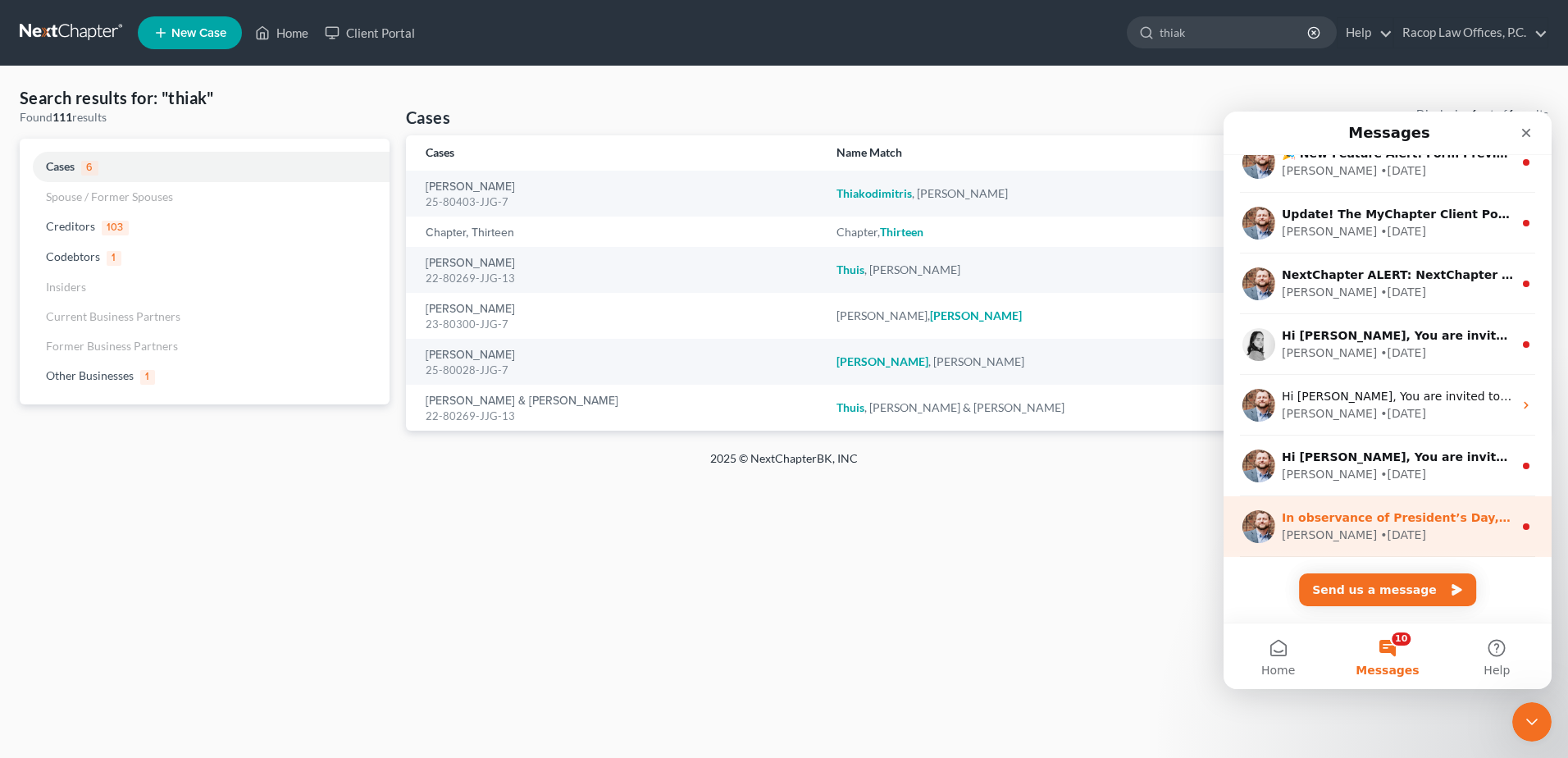
click at [1435, 528] on div "[PERSON_NAME] • [DATE]" at bounding box center [1398, 535] width 231 height 17
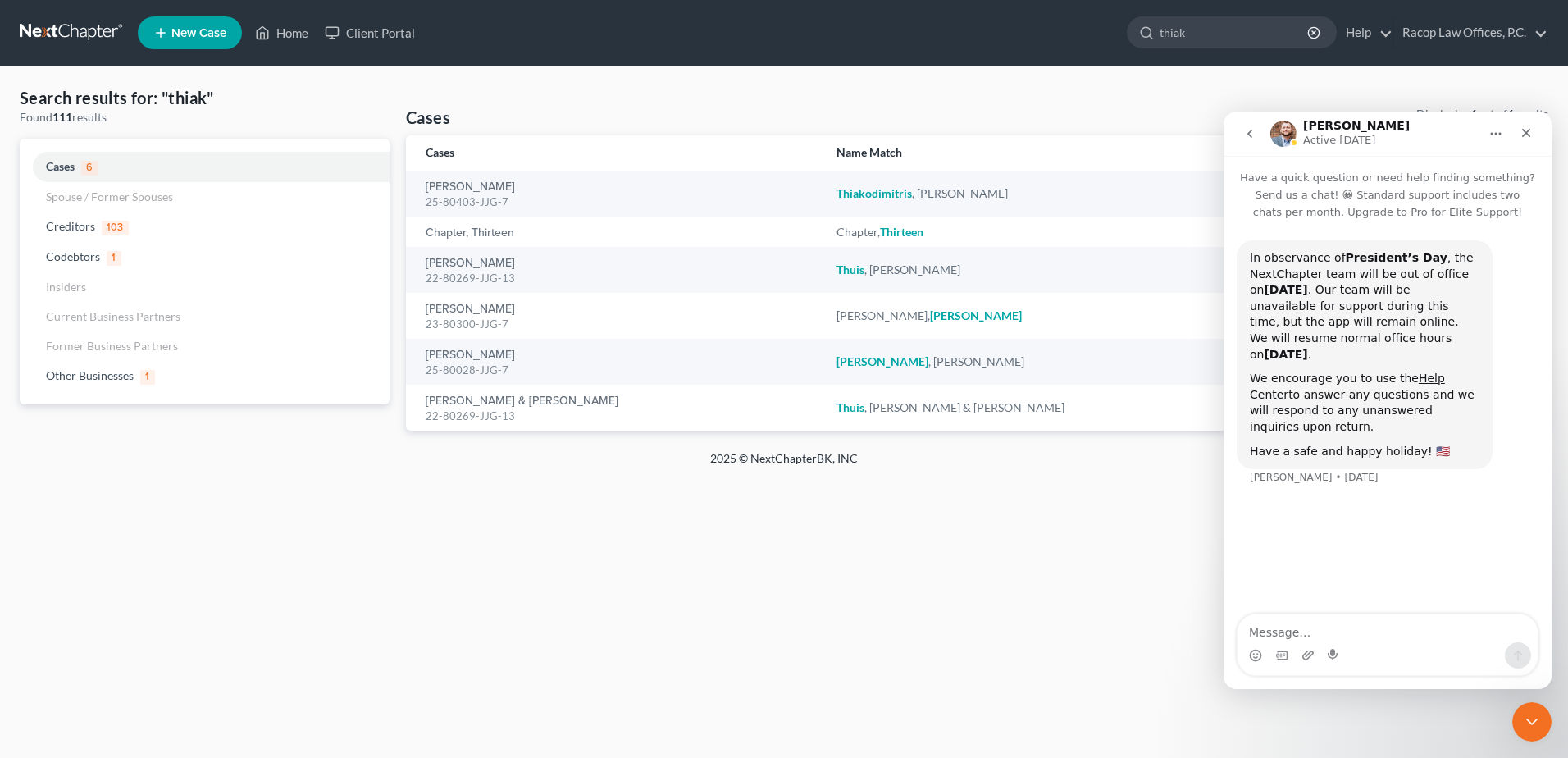
click at [1253, 134] on icon "go back" at bounding box center [1250, 134] width 14 height 14
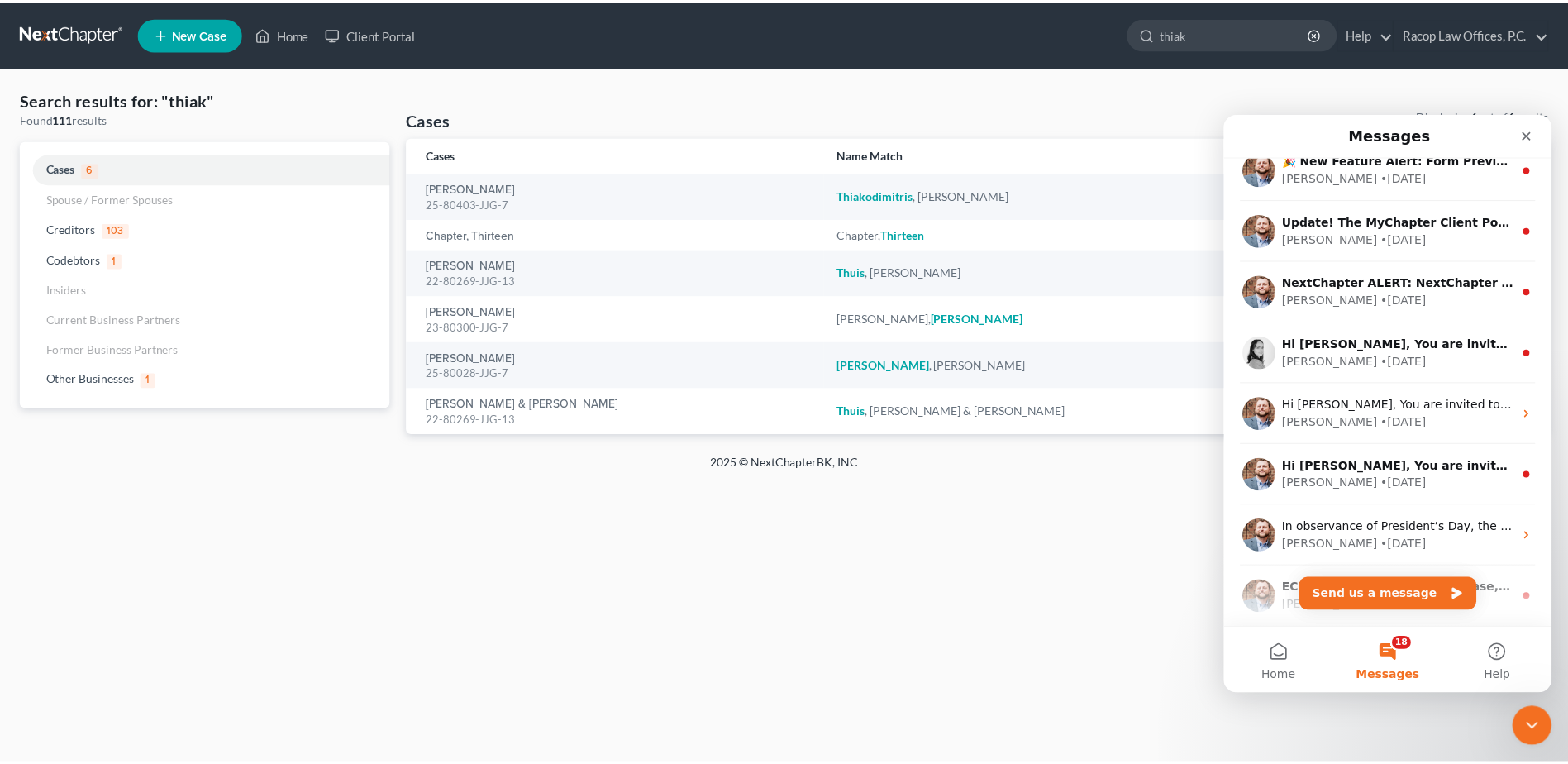
scroll to position [992, 0]
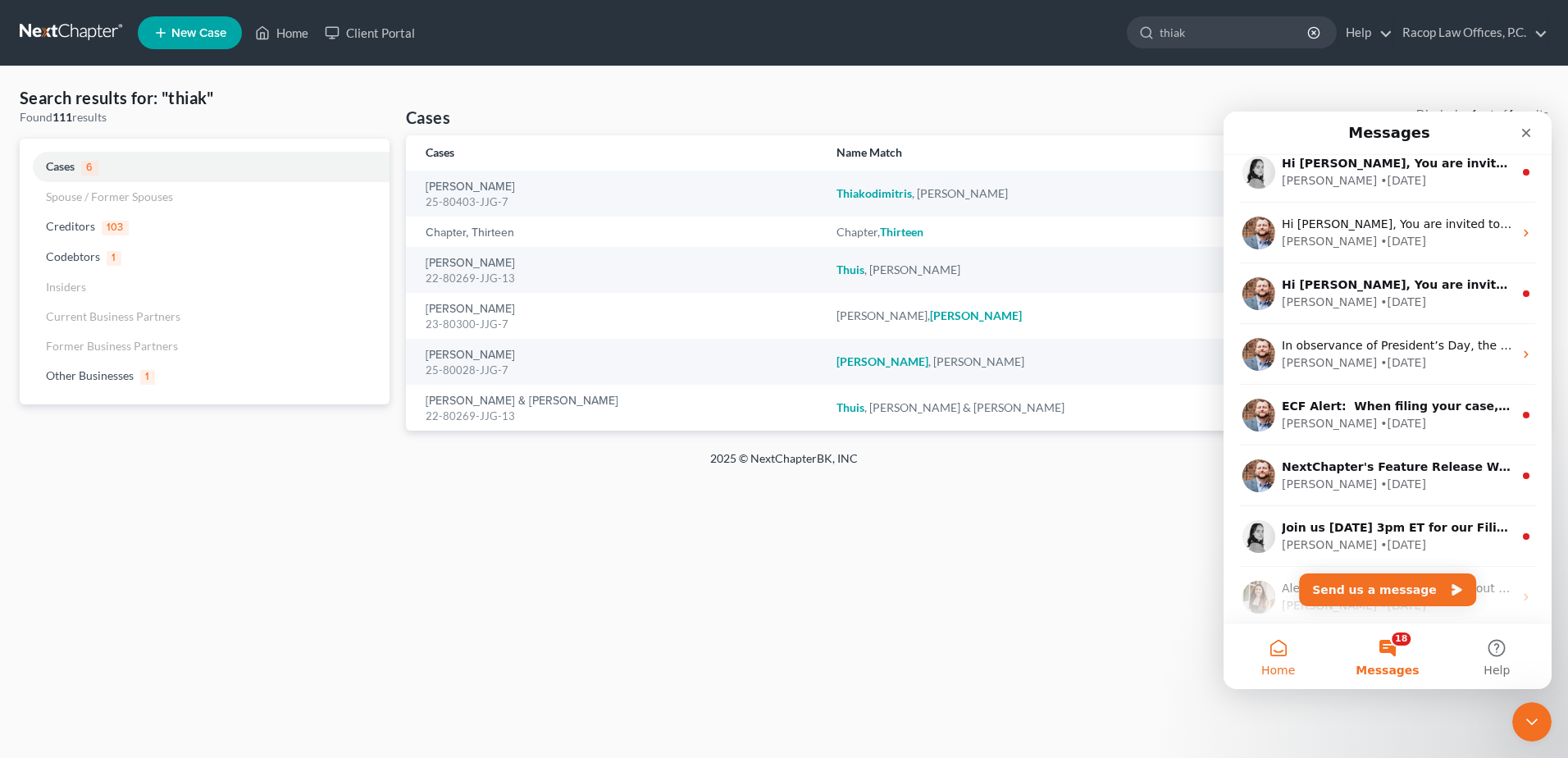
click at [1279, 653] on button "Home" at bounding box center [1278, 657] width 109 height 66
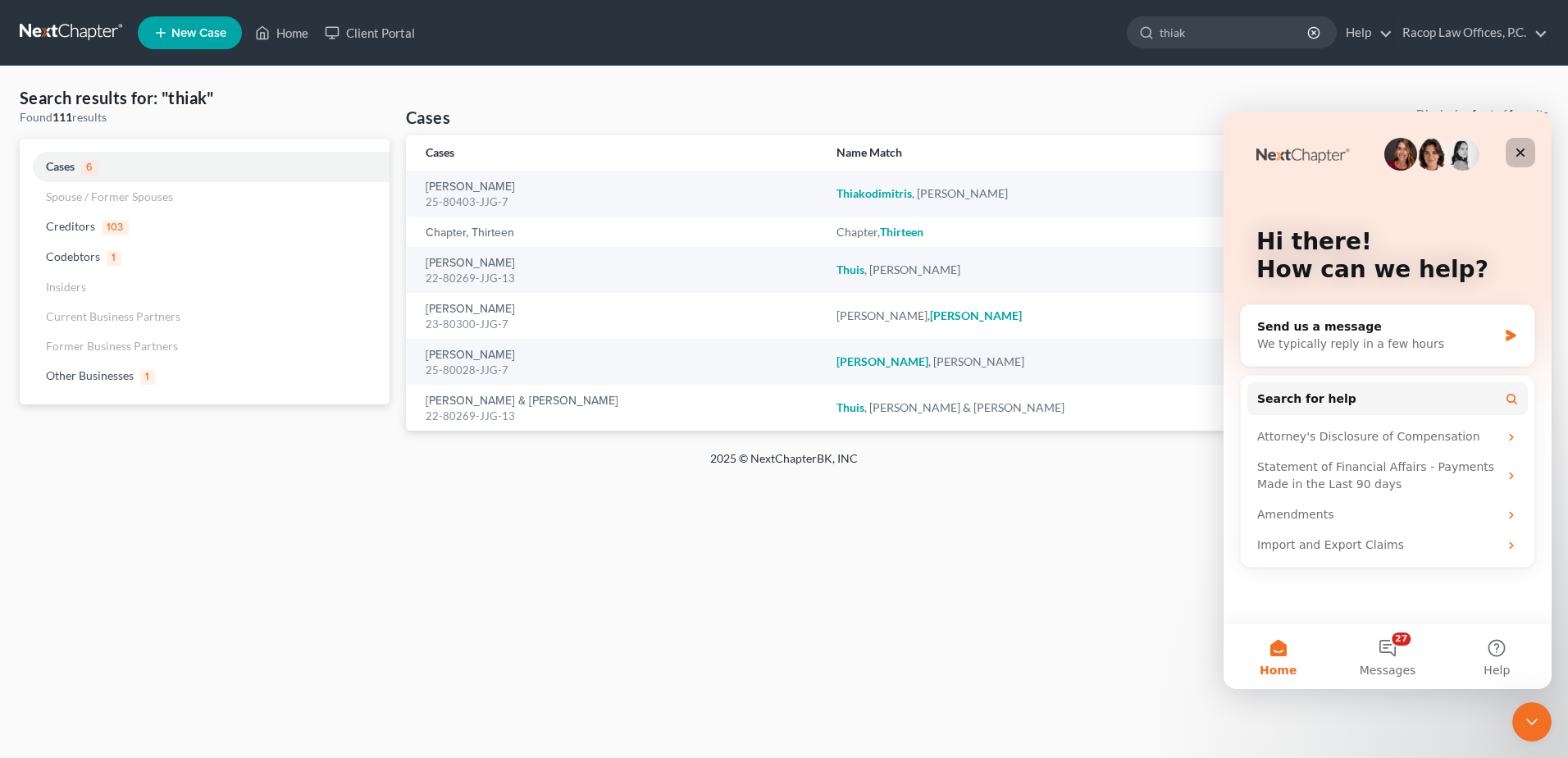
drag, startPoint x: 1519, startPoint y: 150, endPoint x: 2495, endPoint y: 349, distance: 996.1
click at [1519, 150] on icon "Close" at bounding box center [1521, 153] width 9 height 9
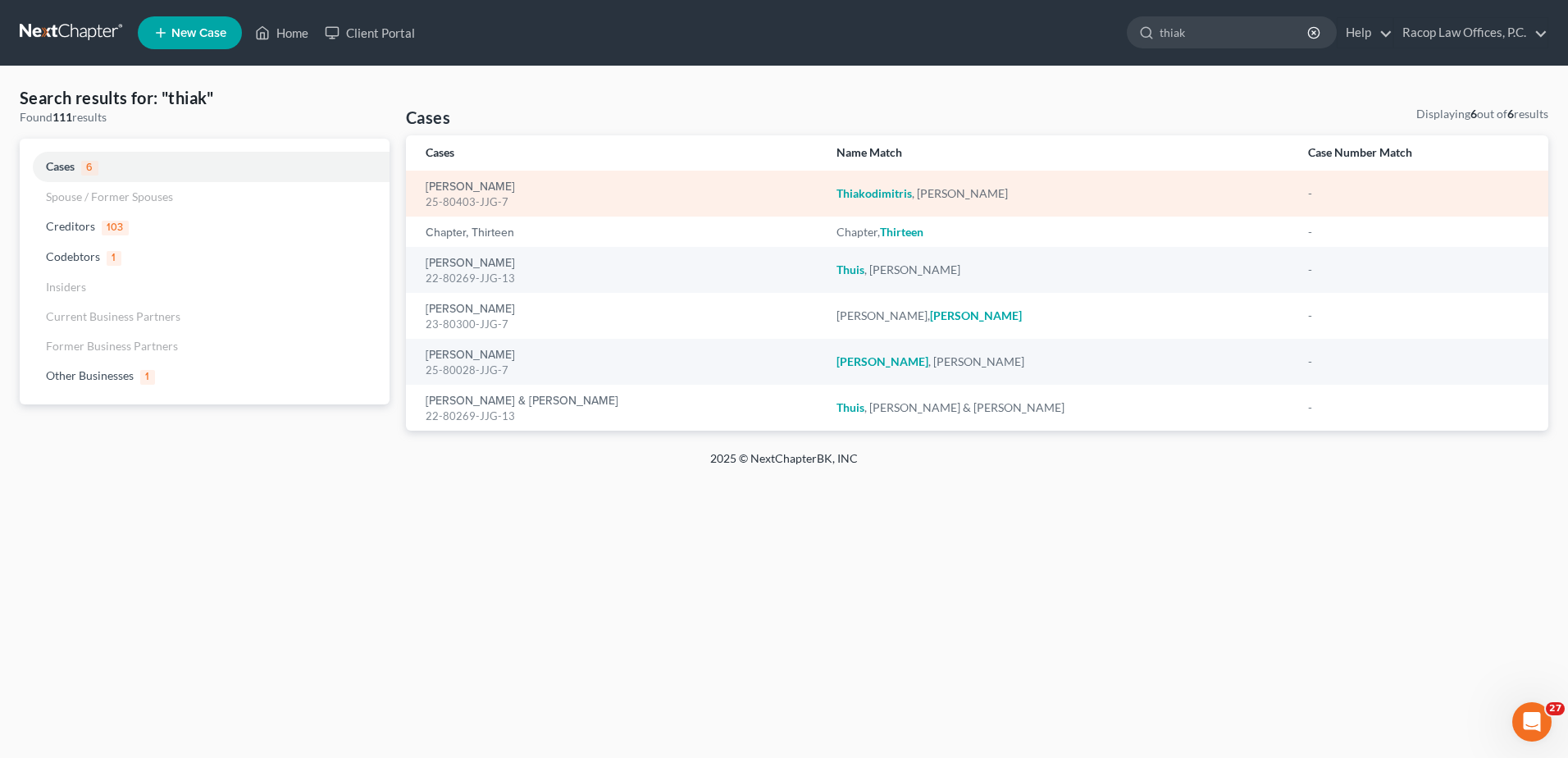
click at [550, 196] on div "25-80403-JJG-7" at bounding box center [618, 202] width 385 height 15
click at [515, 191] on link "[PERSON_NAME]" at bounding box center [470, 187] width 89 height 12
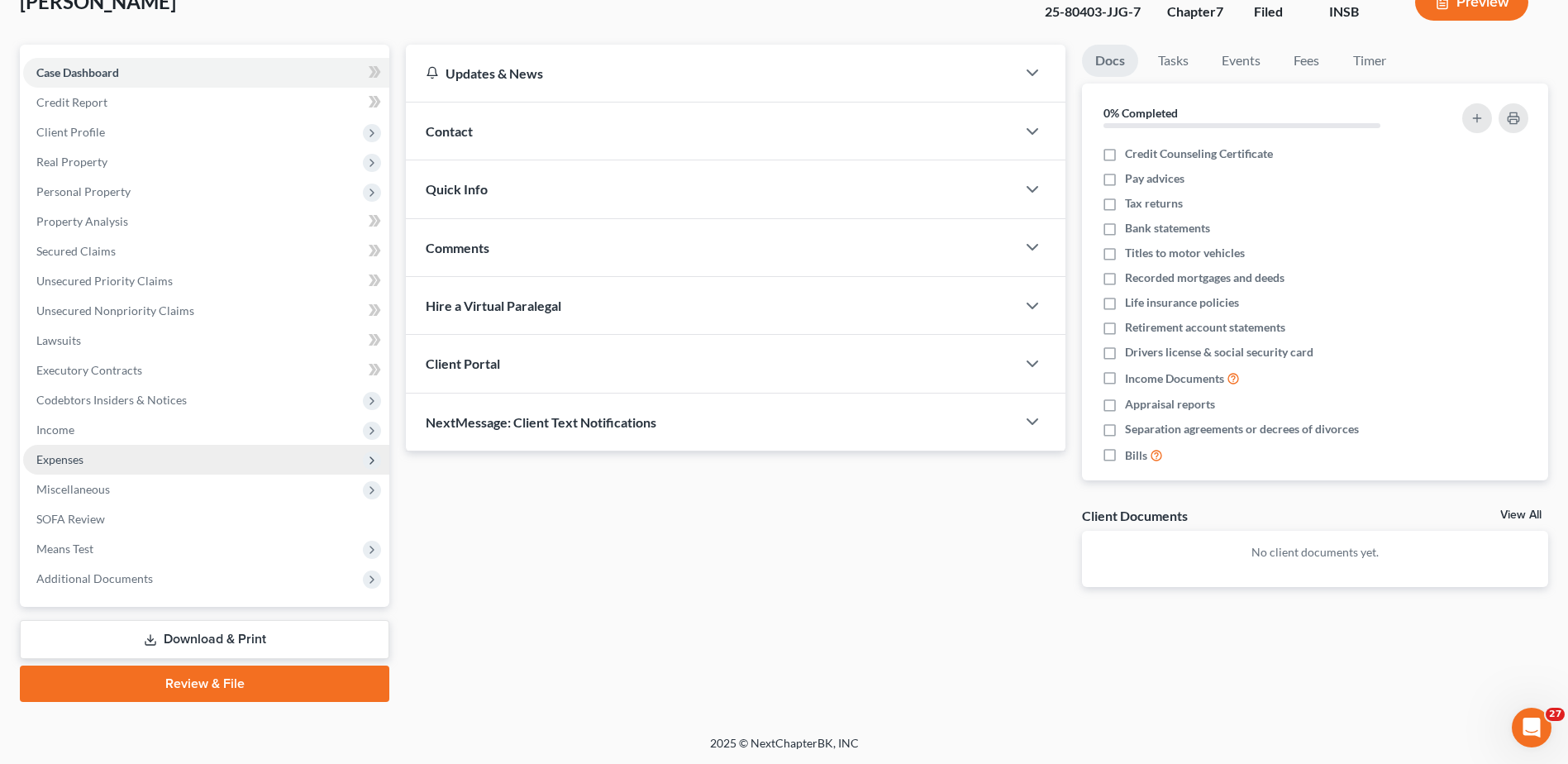
scroll to position [115, 0]
click at [219, 641] on link "Download & Print" at bounding box center [204, 639] width 369 height 39
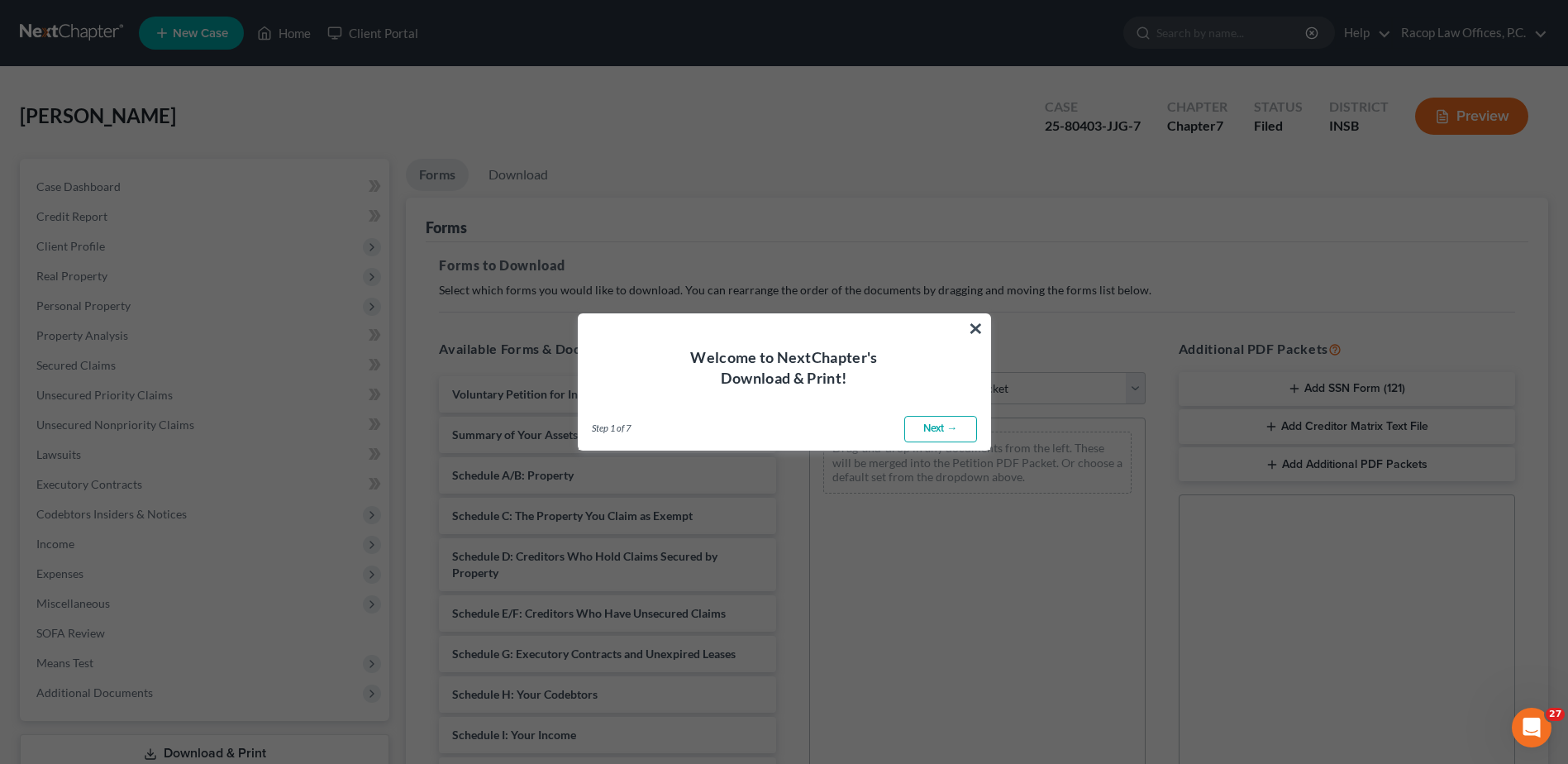
click at [935, 430] on link "Next →" at bounding box center [940, 429] width 73 height 26
select select "0"
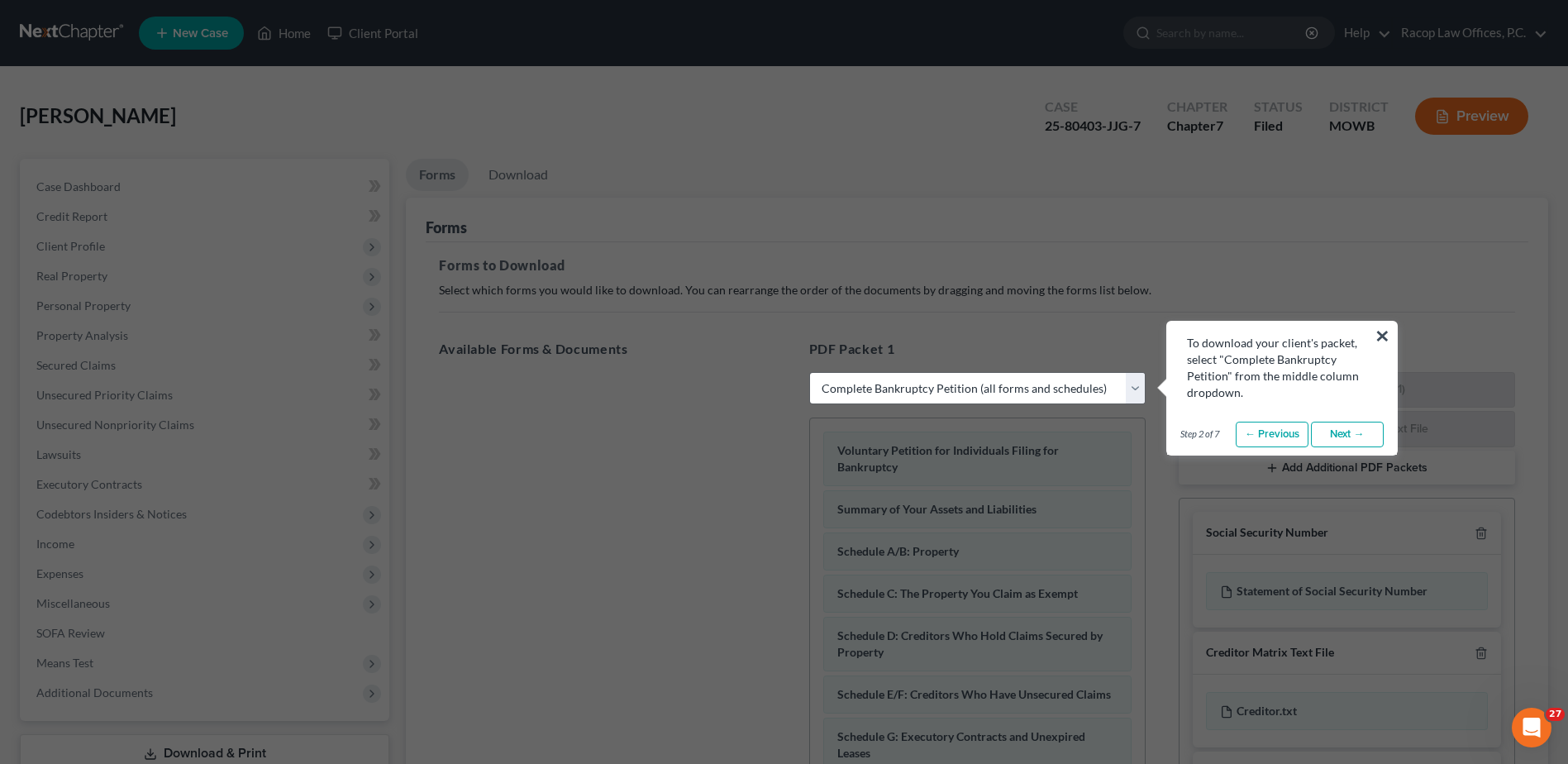
click at [1332, 438] on link "Next →" at bounding box center [1347, 435] width 73 height 26
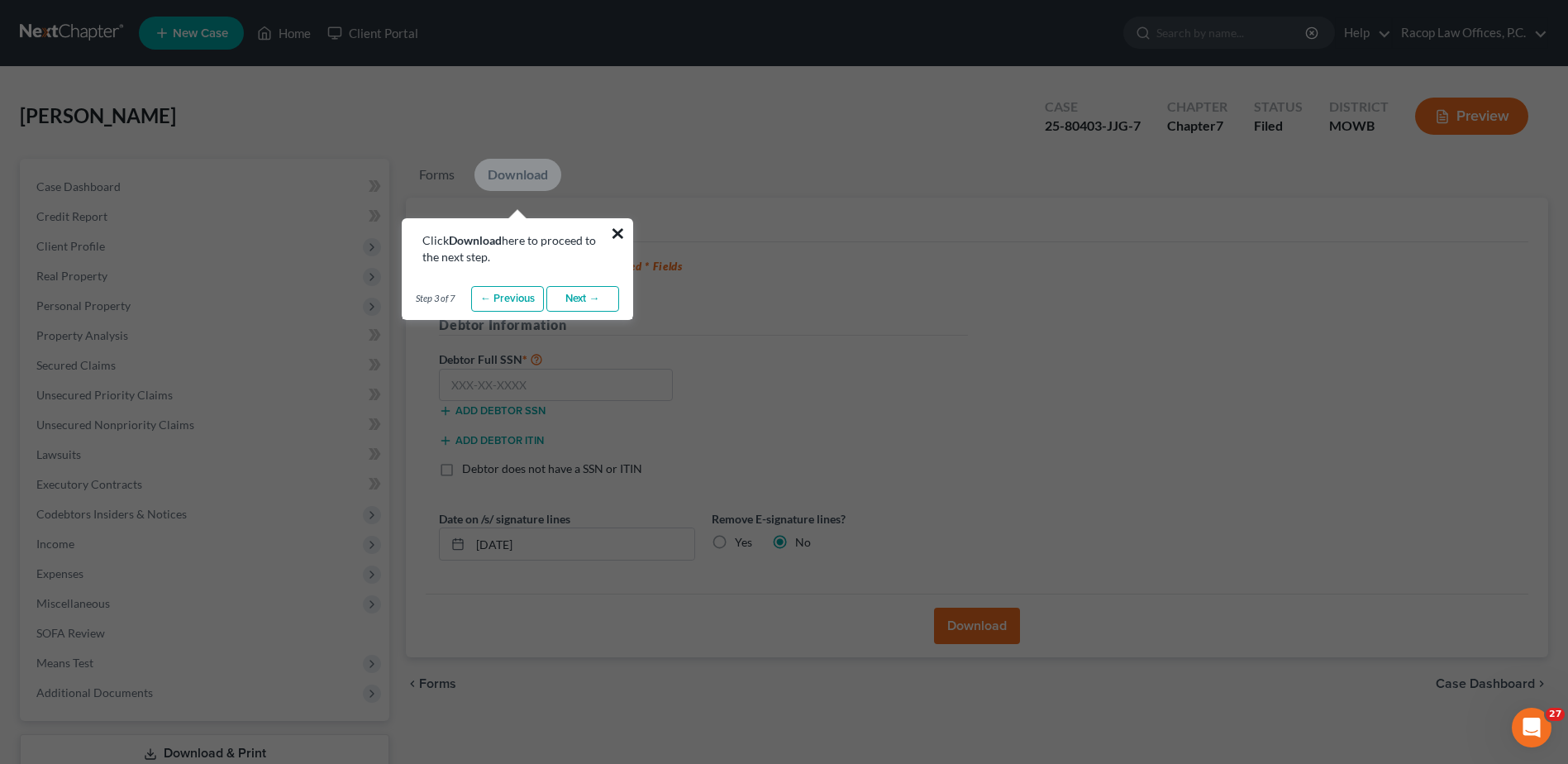
click at [615, 228] on button "×" at bounding box center [617, 233] width 15 height 26
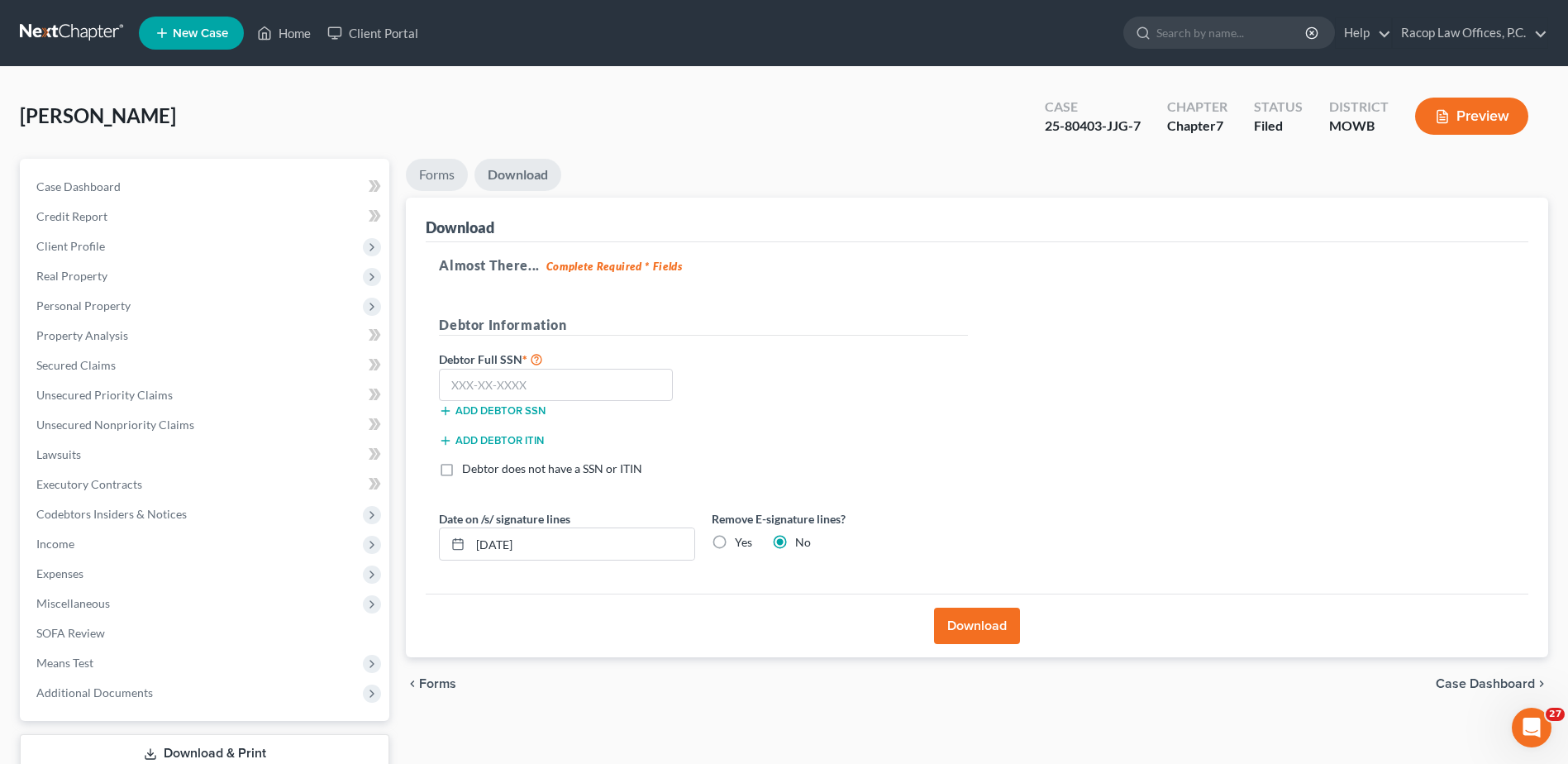
click at [440, 179] on link "Forms" at bounding box center [436, 175] width 62 height 32
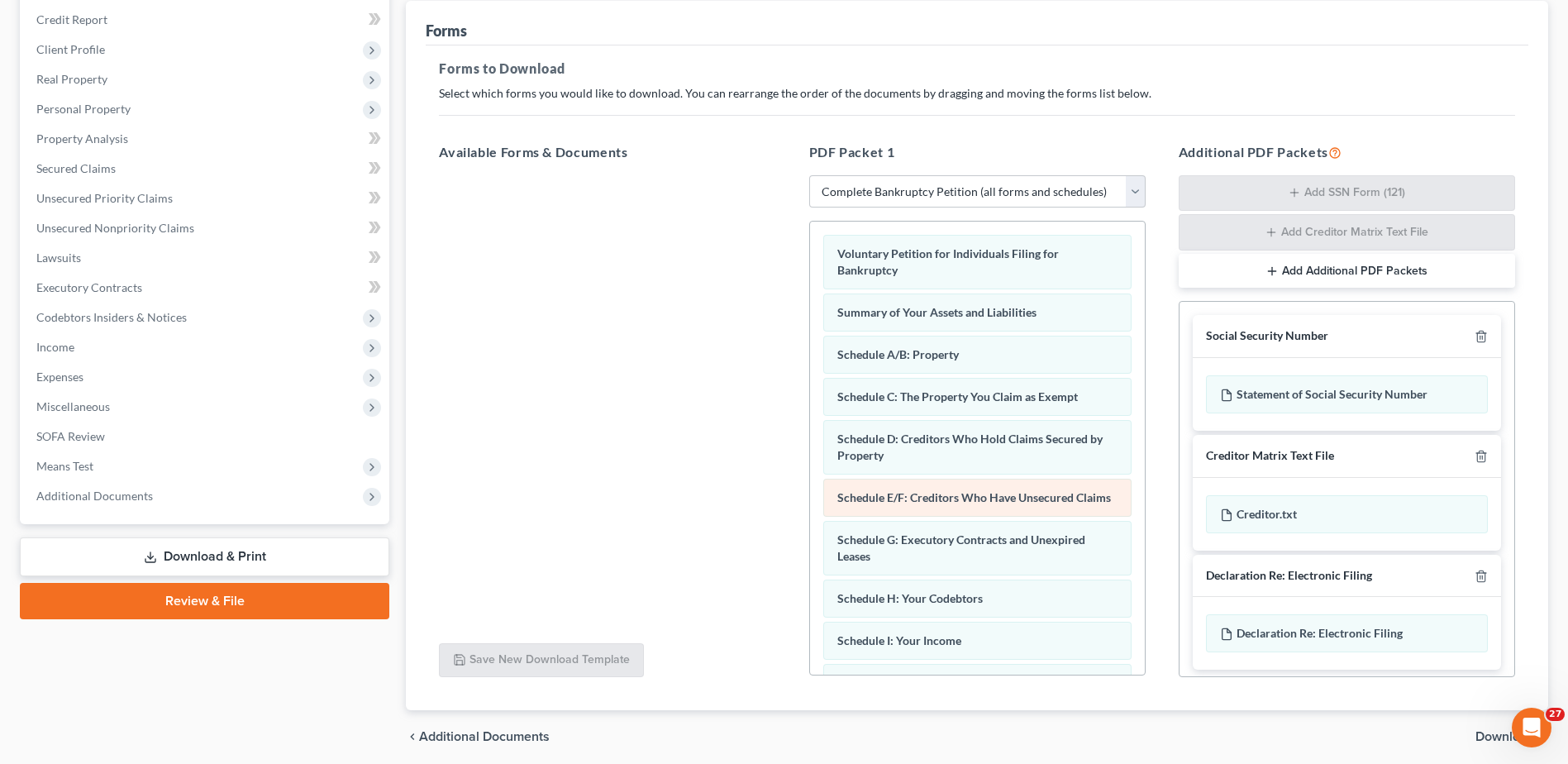
scroll to position [94, 0]
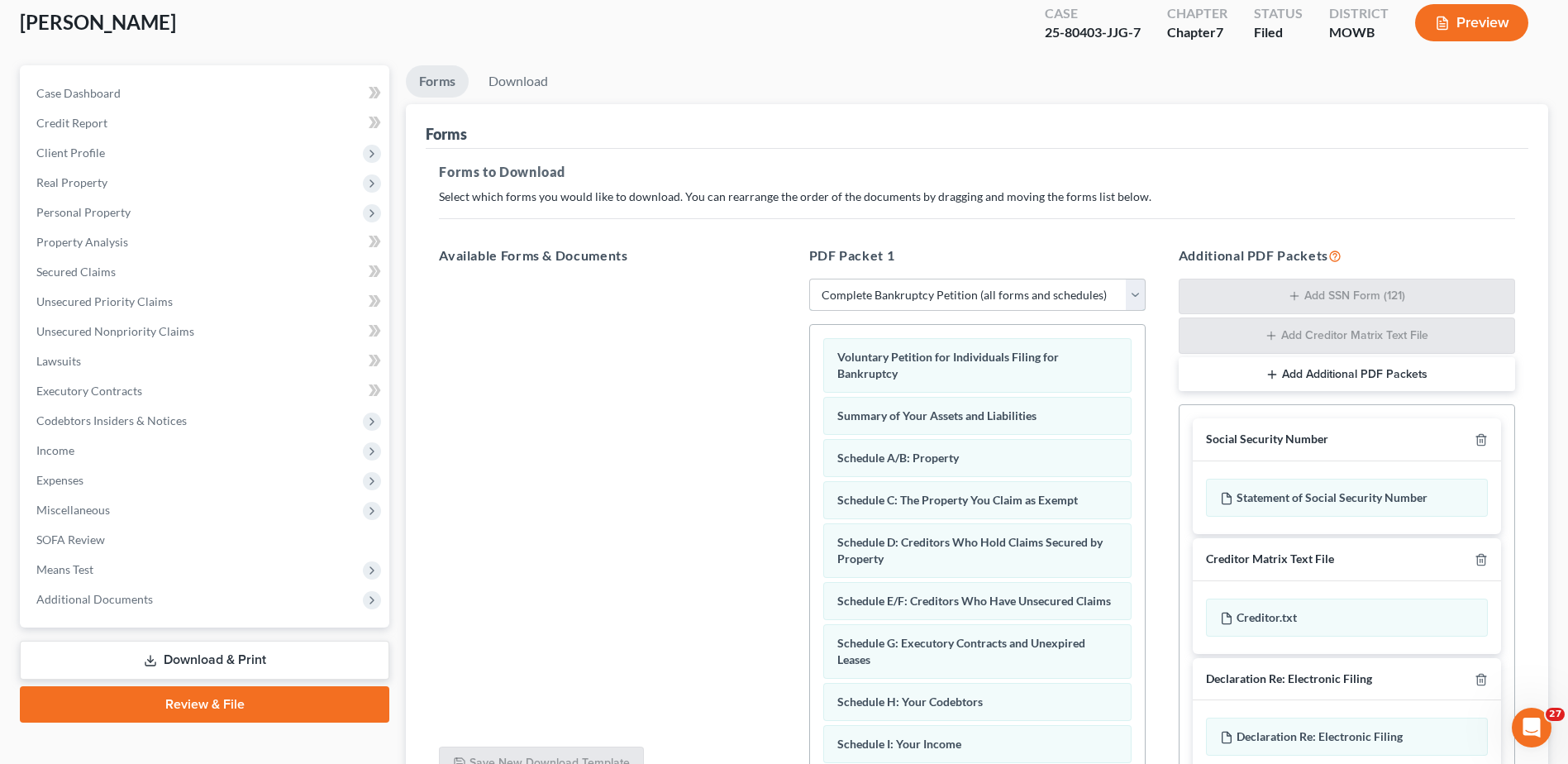
click at [988, 299] on select "Choose Default Petition PDF Packet Complete Bankruptcy Petition (all forms and …" at bounding box center [977, 295] width 337 height 33
select select
click at [809, 279] on select "Choose Default Petition PDF Packet Complete Bankruptcy Petition (all forms and …" at bounding box center [977, 295] width 337 height 33
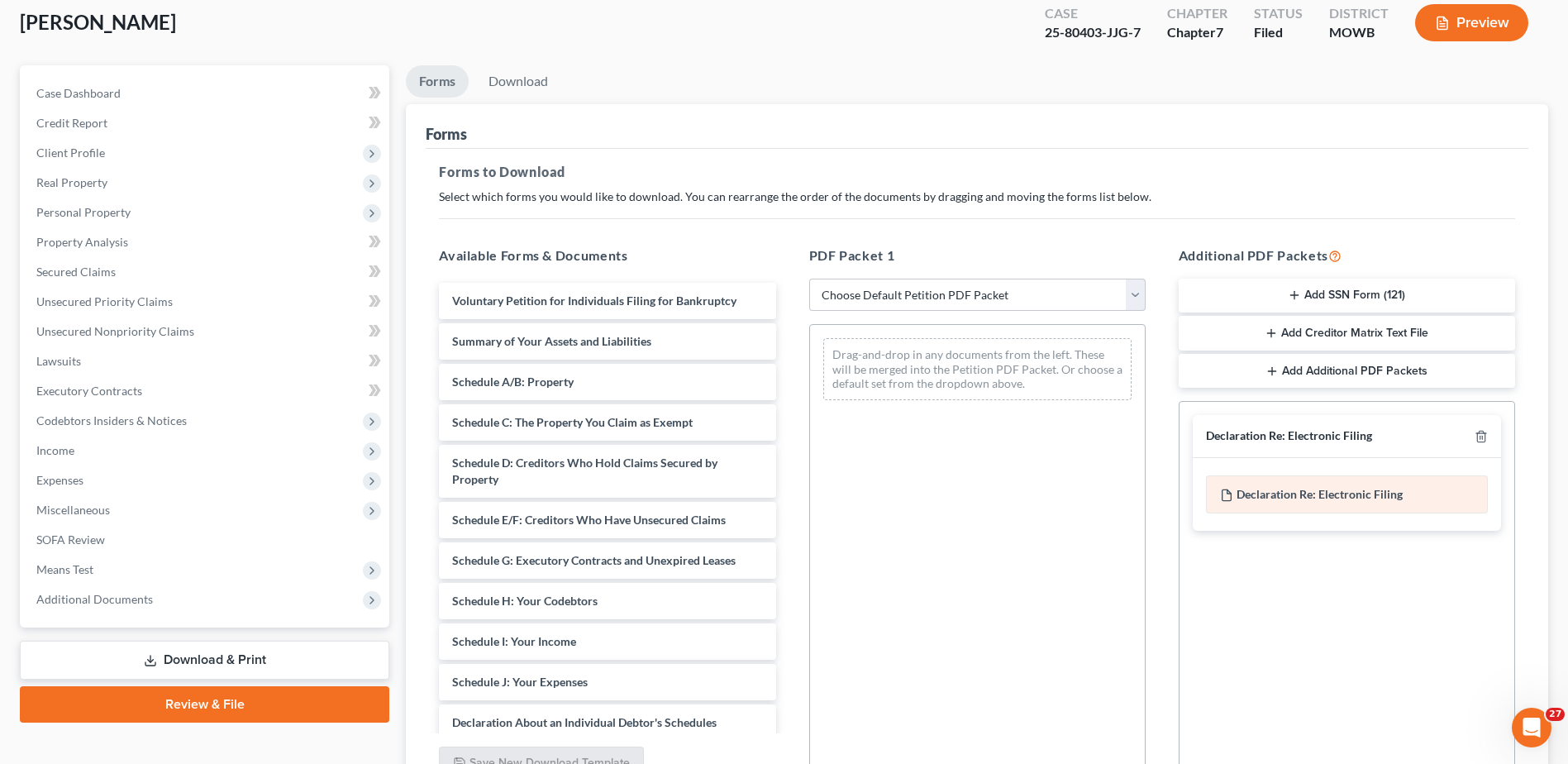
click at [1370, 499] on span "Declaration Re: Electronic Filing" at bounding box center [1319, 493] width 166 height 14
click at [1480, 436] on icon "button" at bounding box center [1481, 436] width 14 height 14
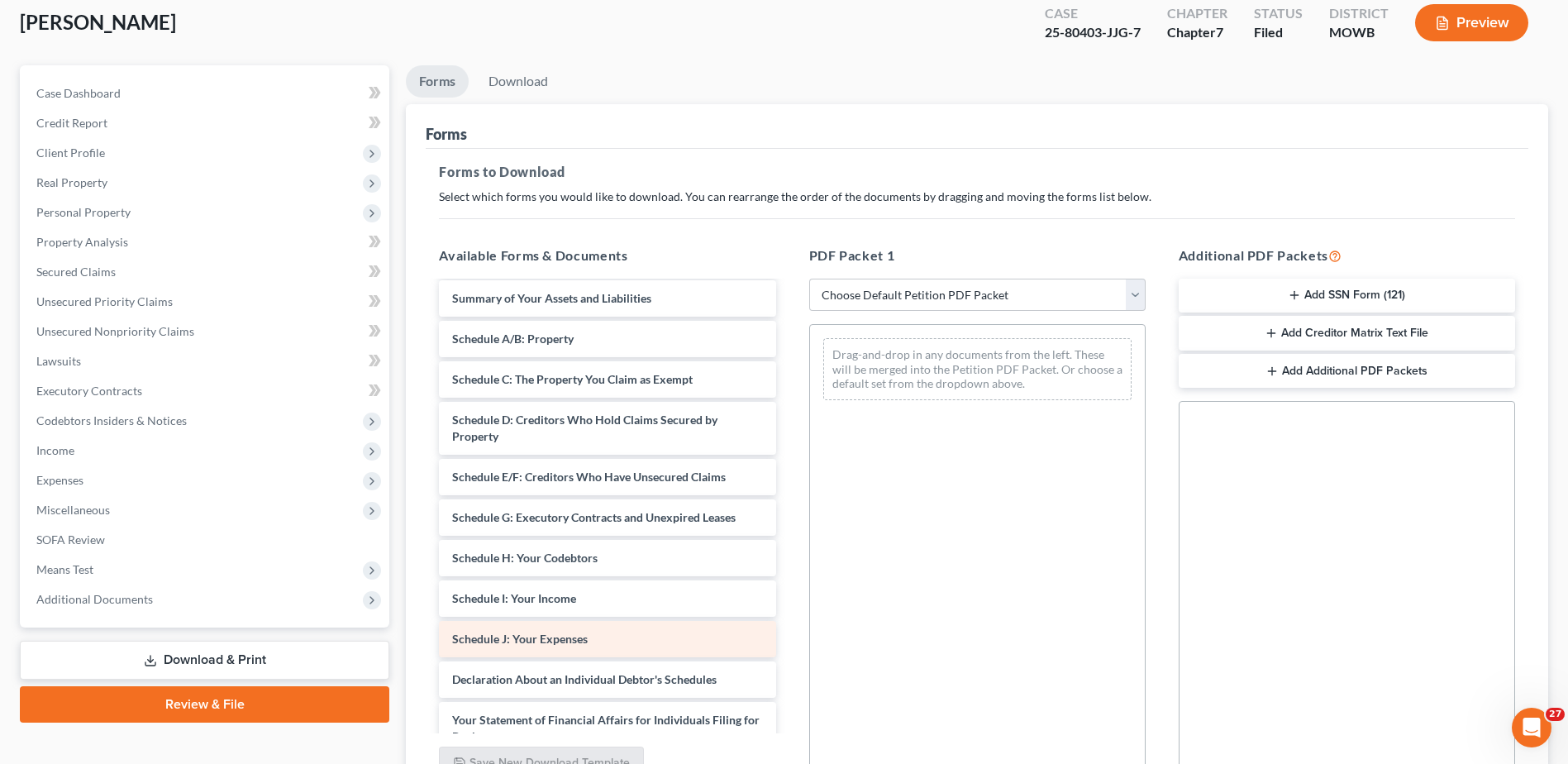
scroll to position [83, 0]
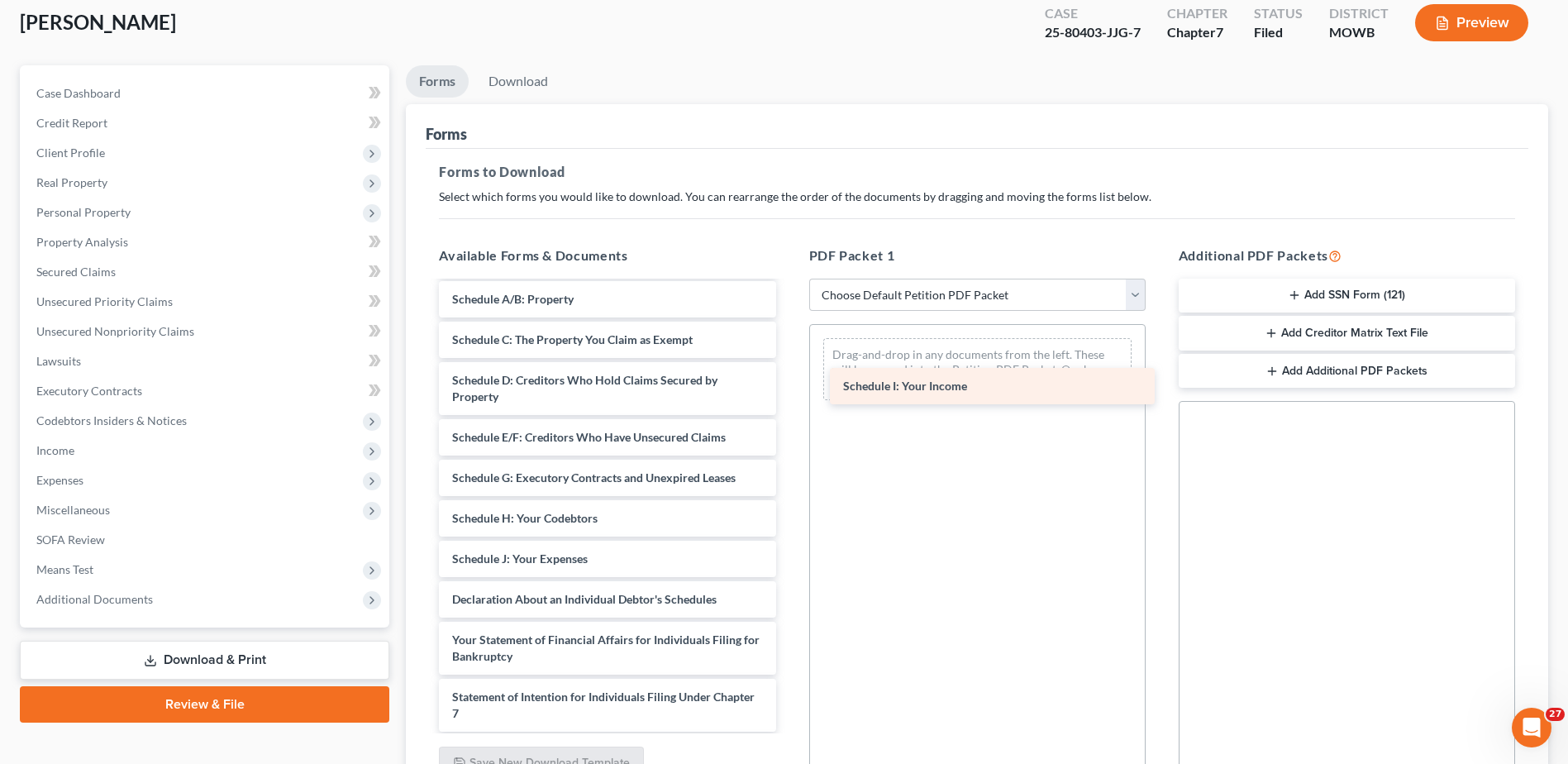
drag, startPoint x: 526, startPoint y: 560, endPoint x: 917, endPoint y: 387, distance: 427.6
click at [788, 387] on div "Schedule I: Your Income Voluntary Petition for Individuals Filing for Bankruptc…" at bounding box center [606, 584] width 363 height 767
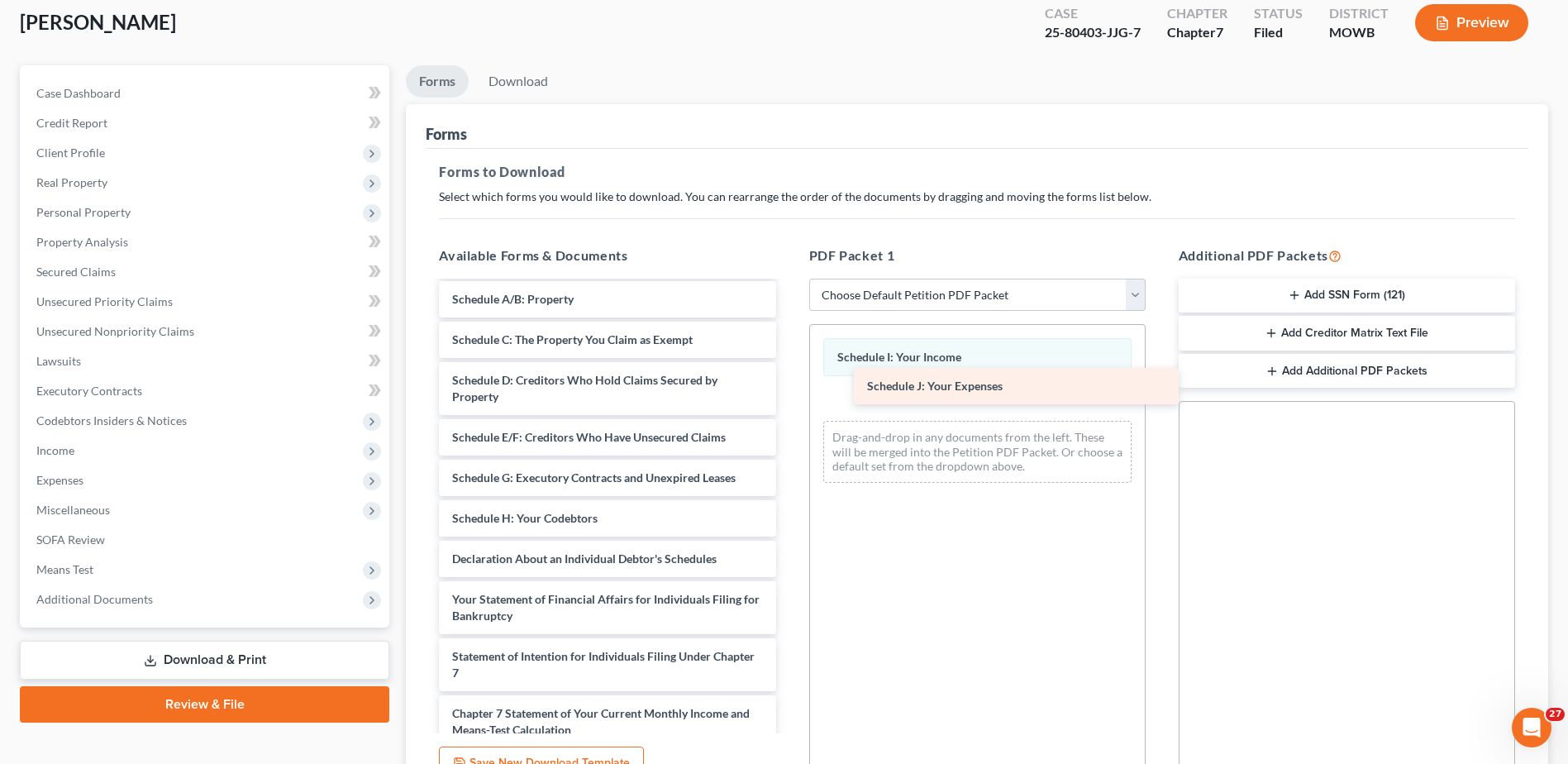
drag, startPoint x: 531, startPoint y: 567, endPoint x: 940, endPoint y: 401, distance: 441.4
click at [788, 401] on div "Schedule J: Your Expenses Voluntary Petition for Individuals Filing for Bankrup…" at bounding box center [606, 563] width 363 height 727
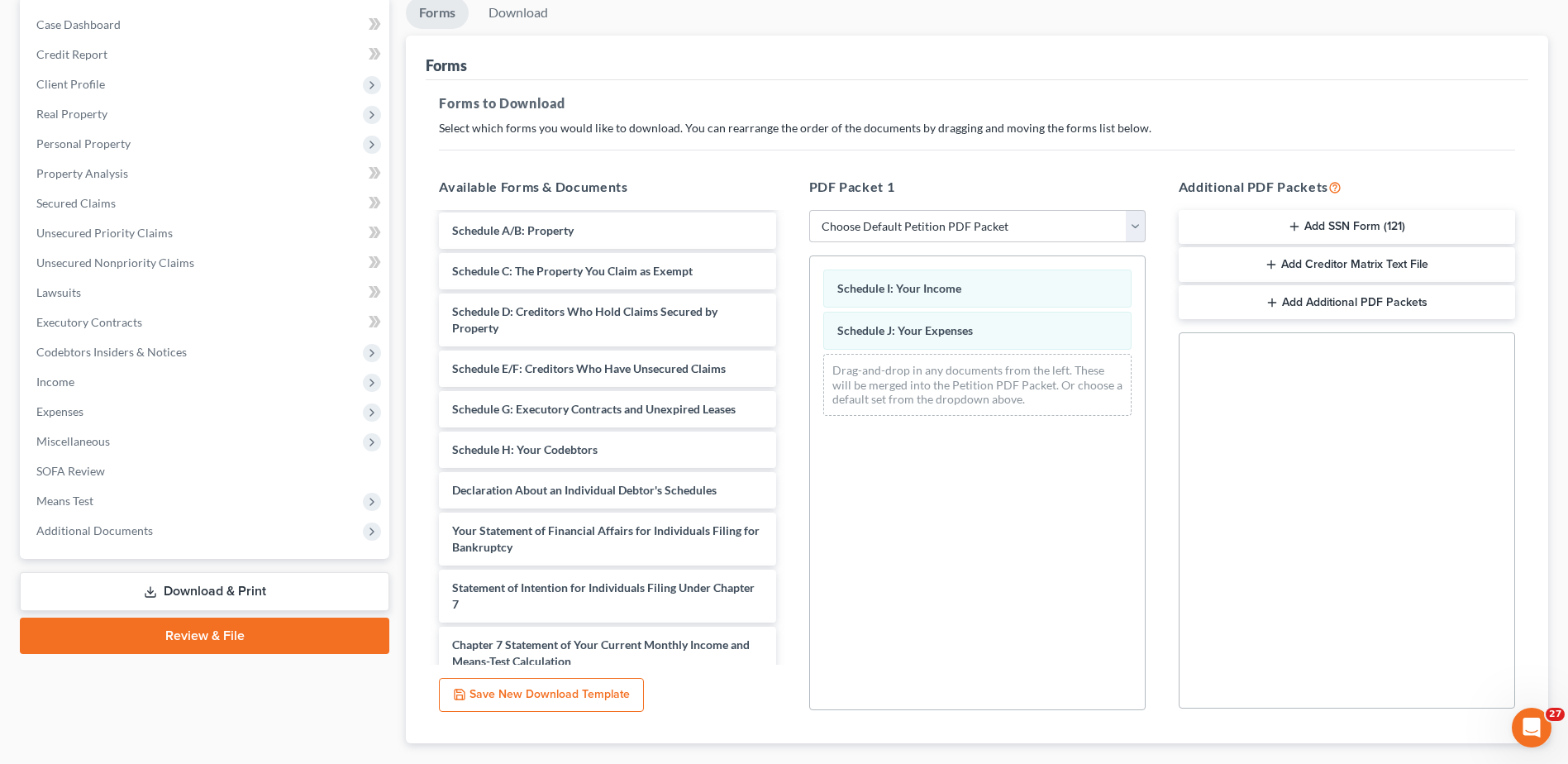
scroll to position [257, 0]
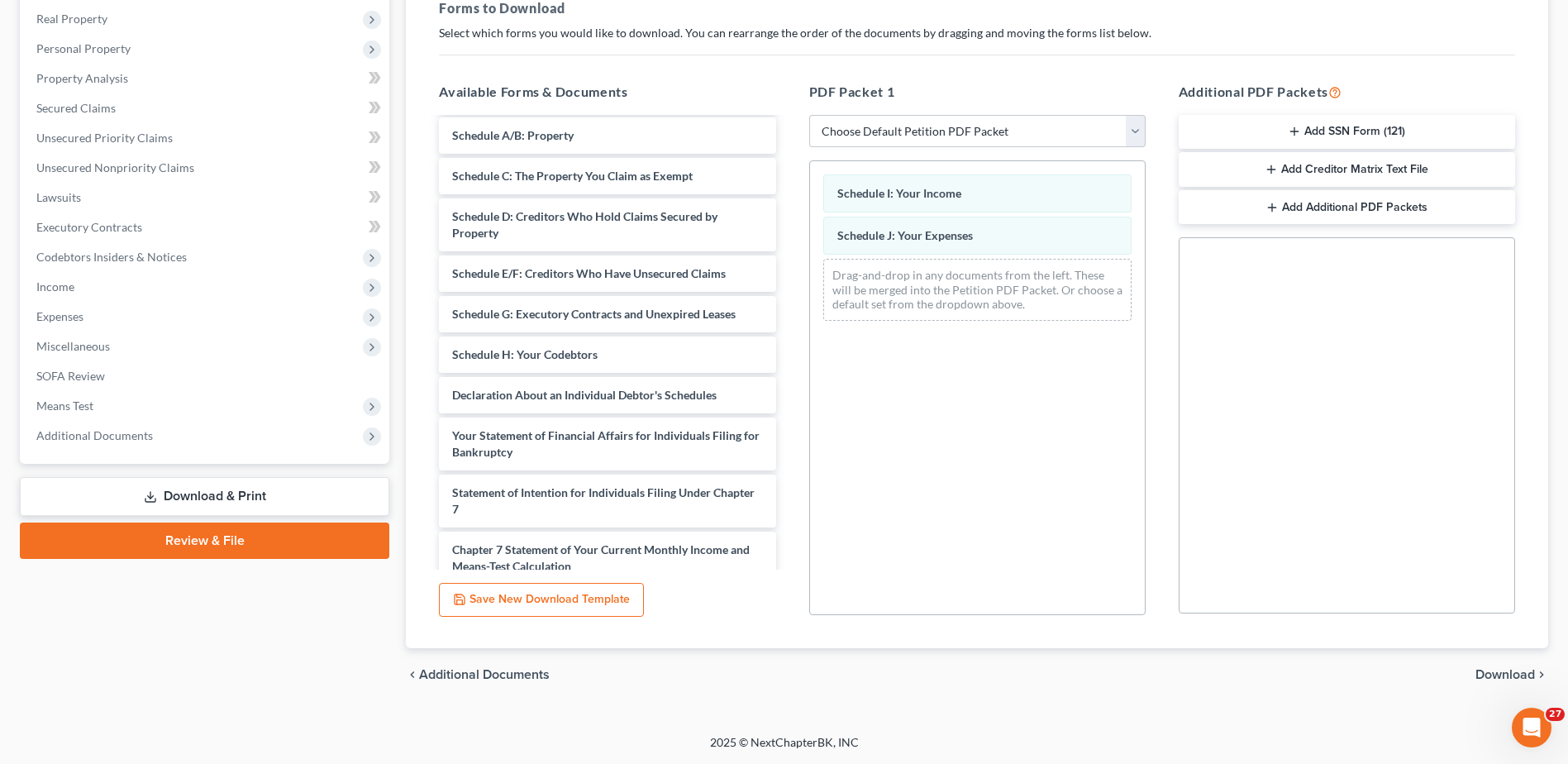
click at [1514, 679] on span "Download" at bounding box center [1505, 675] width 60 height 14
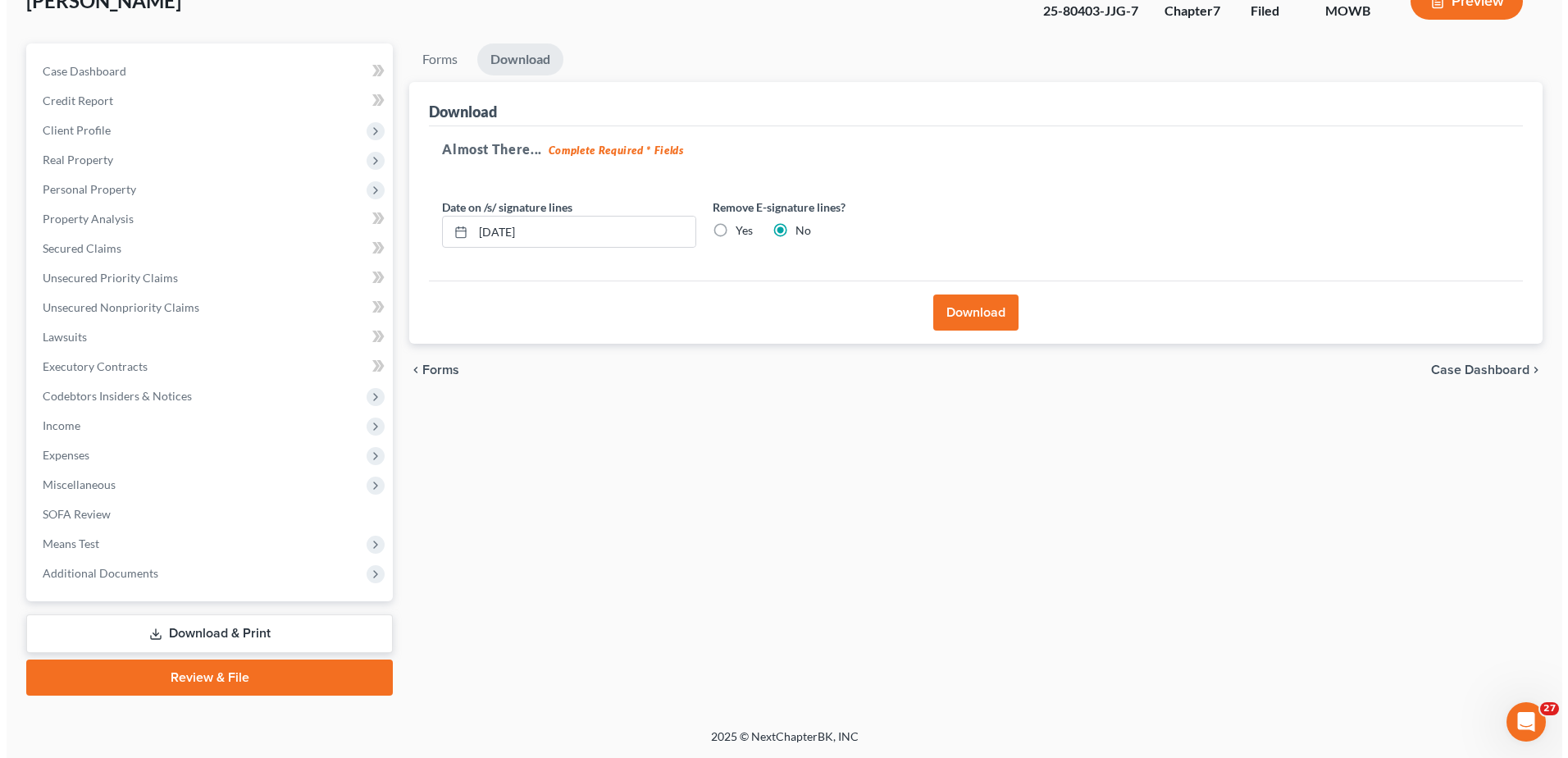
scroll to position [114, 0]
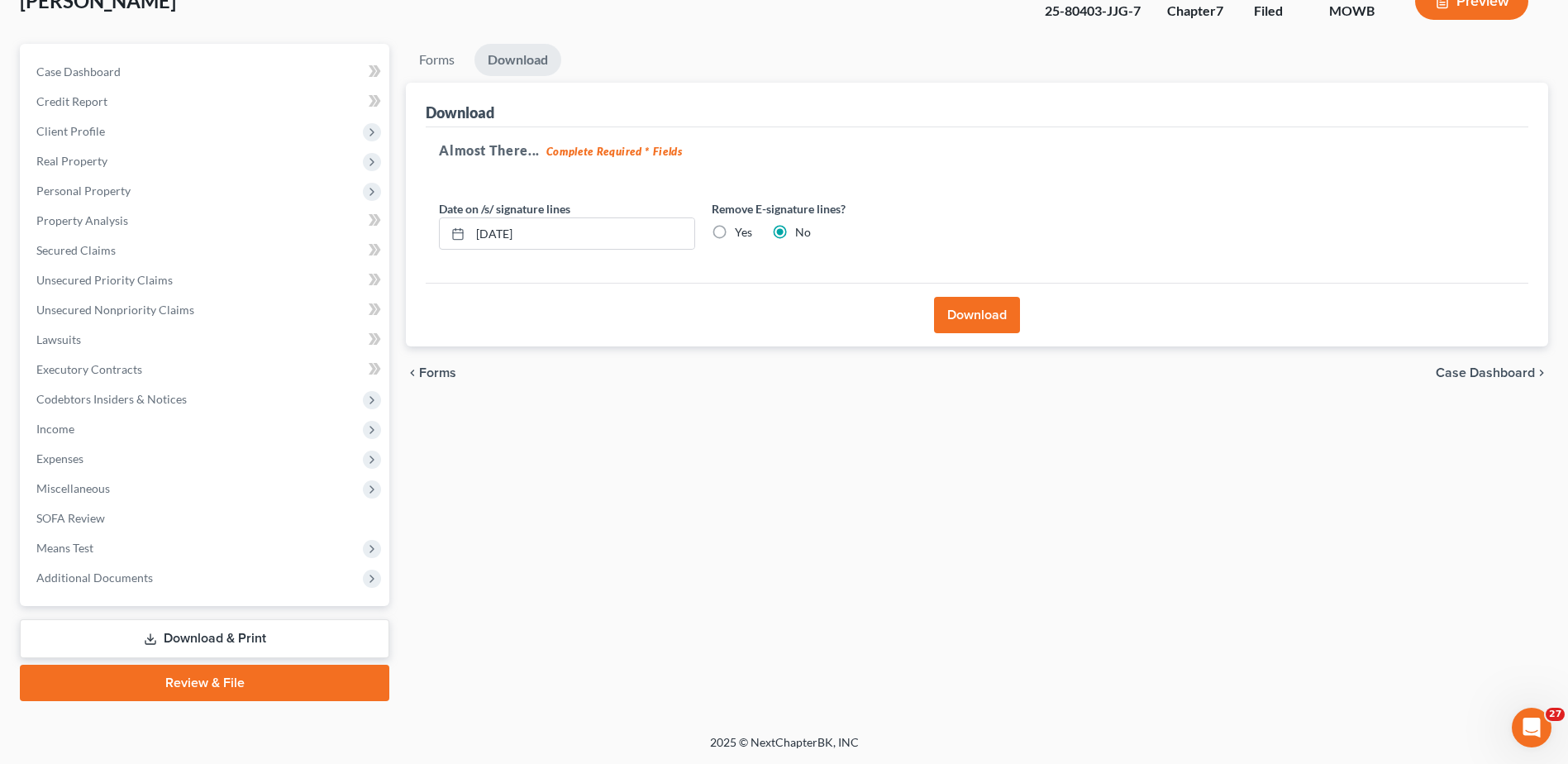
click at [976, 308] on button "Download" at bounding box center [976, 315] width 86 height 37
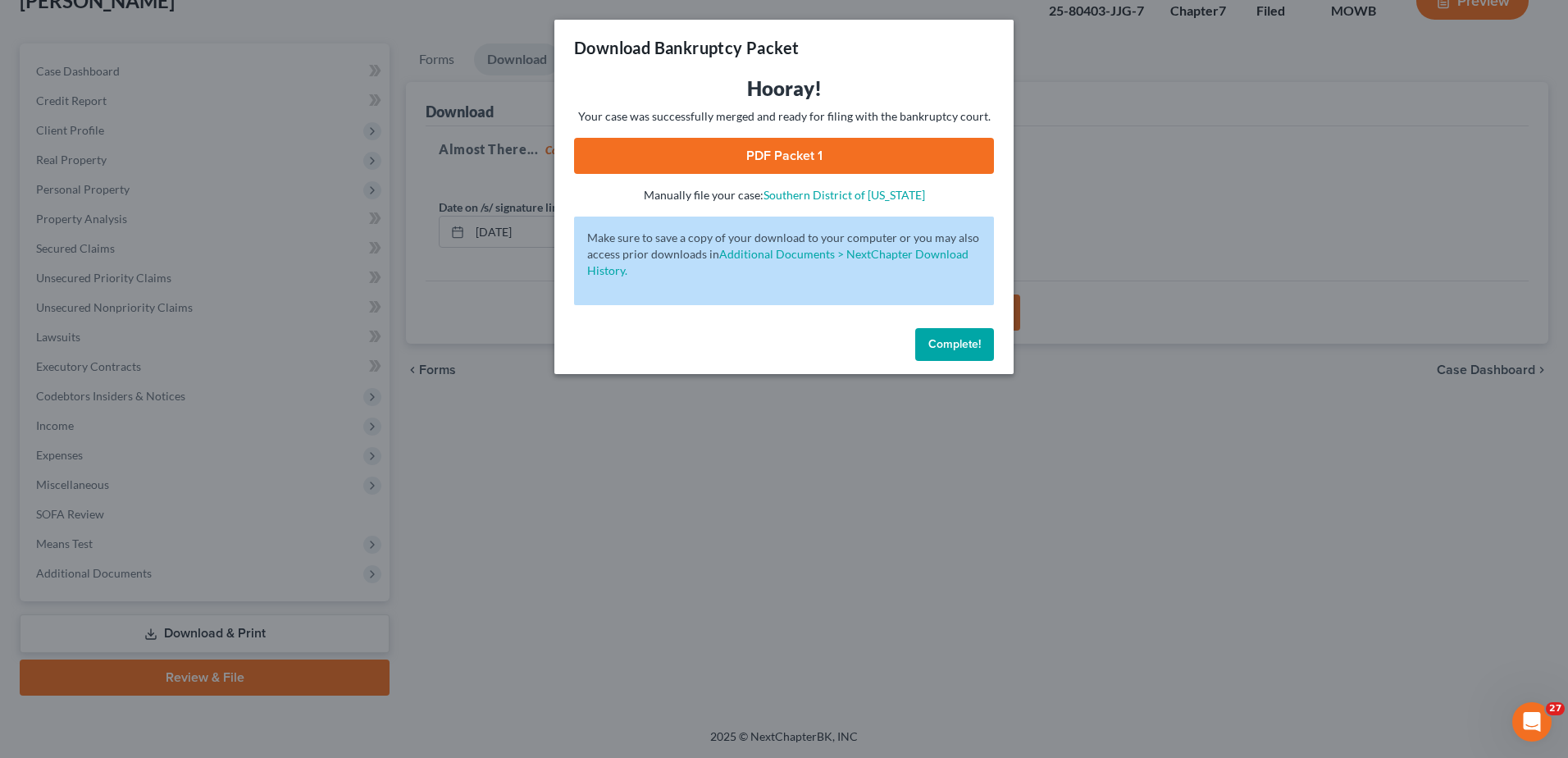
click at [765, 160] on link "PDF Packet 1" at bounding box center [784, 155] width 420 height 36
